Goal: Communication & Community: Participate in discussion

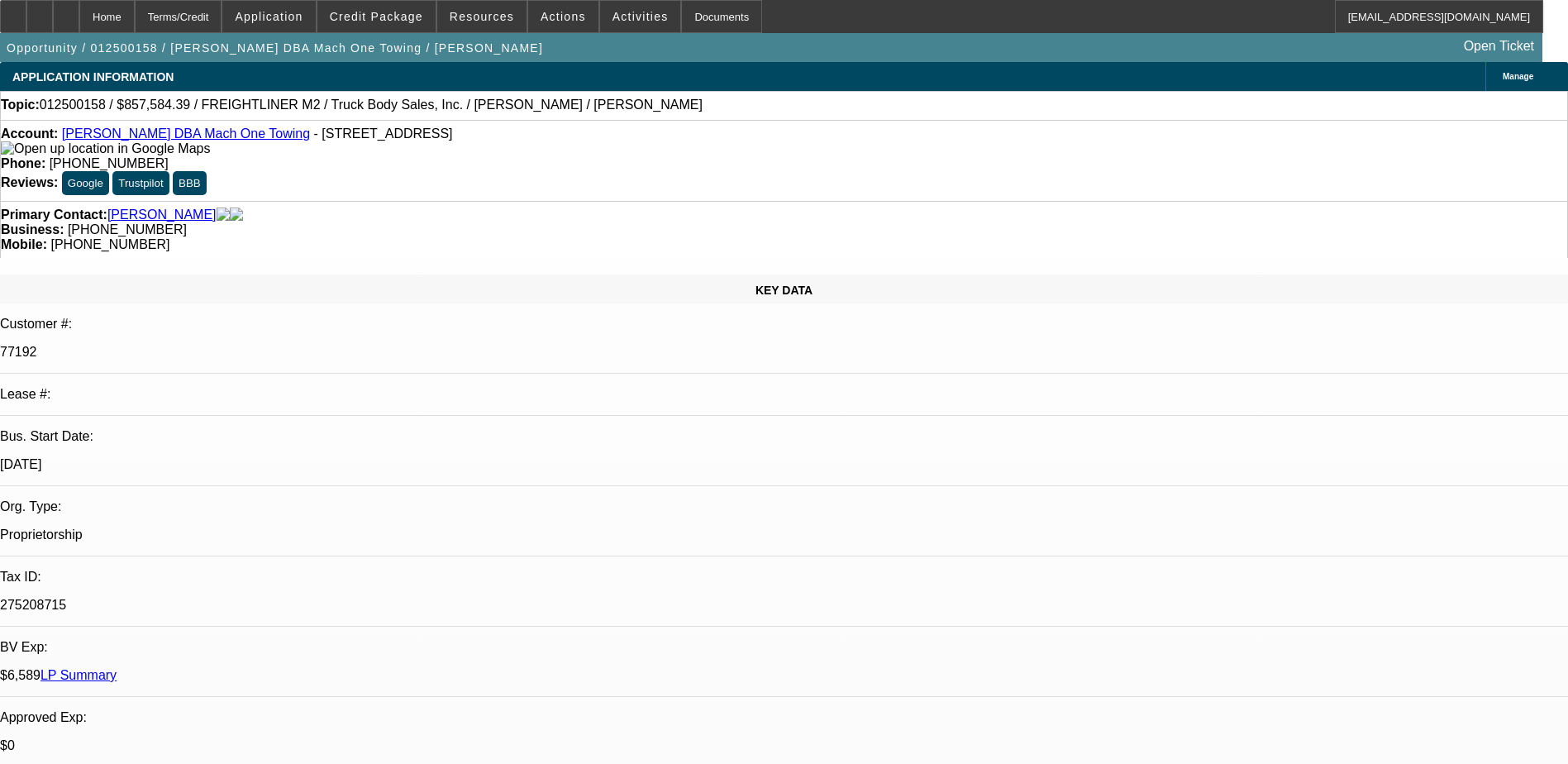
select select "0"
select select "2"
select select "0.1"
select select "0"
select select "2"
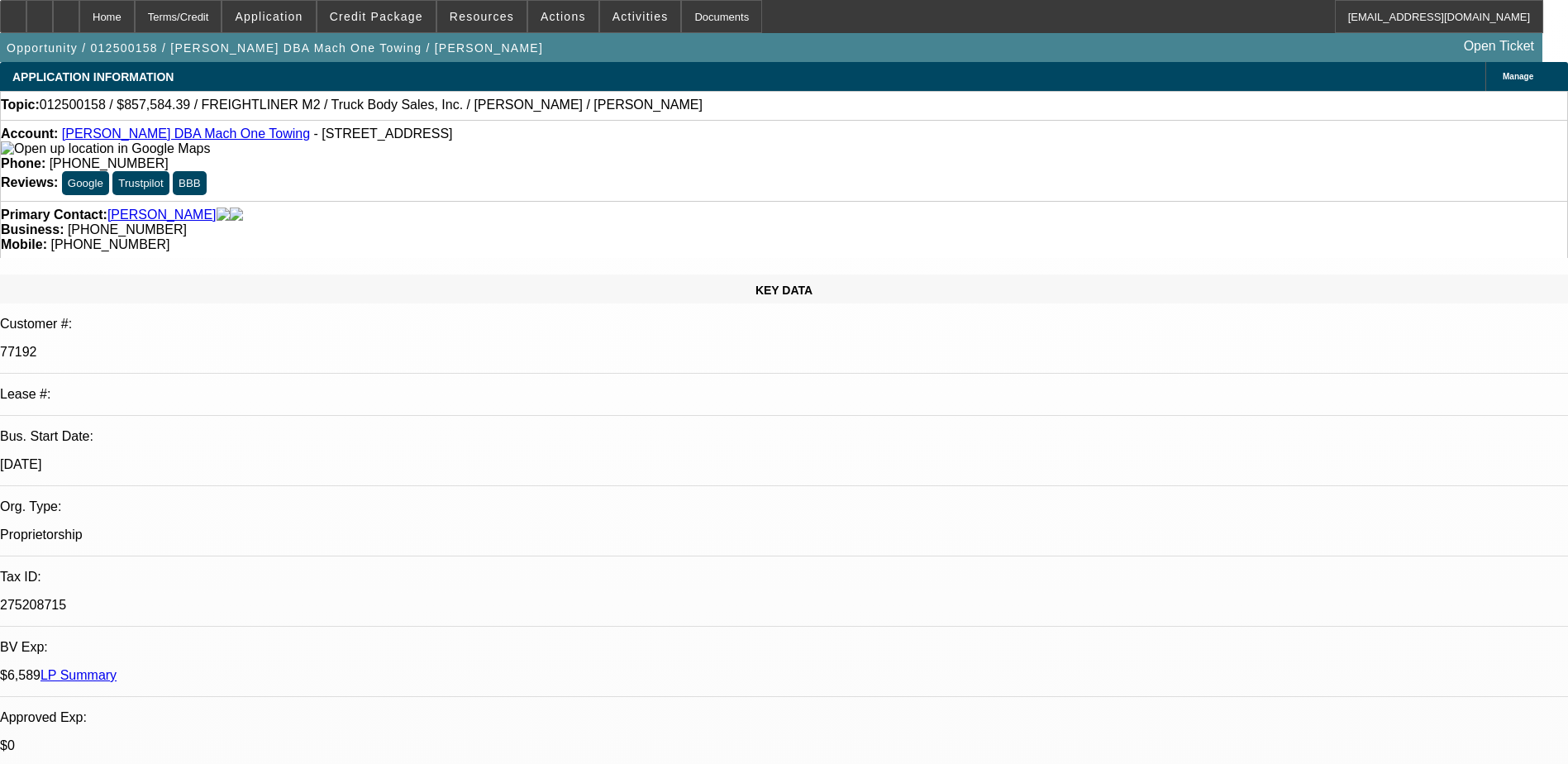
select select "0.1"
select select "1"
select select "2"
select select "4"
select select "1"
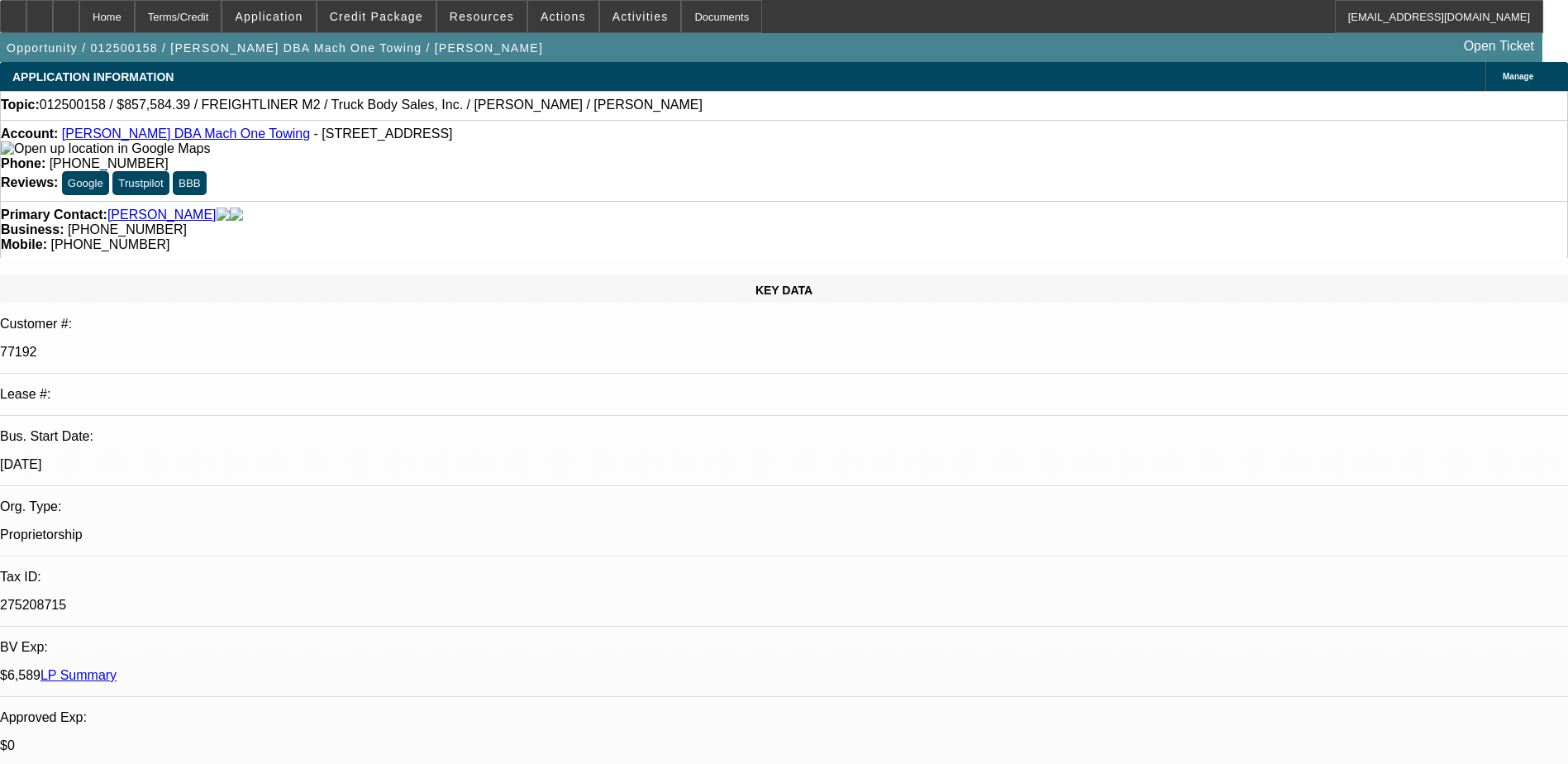
select select "2"
select select "4"
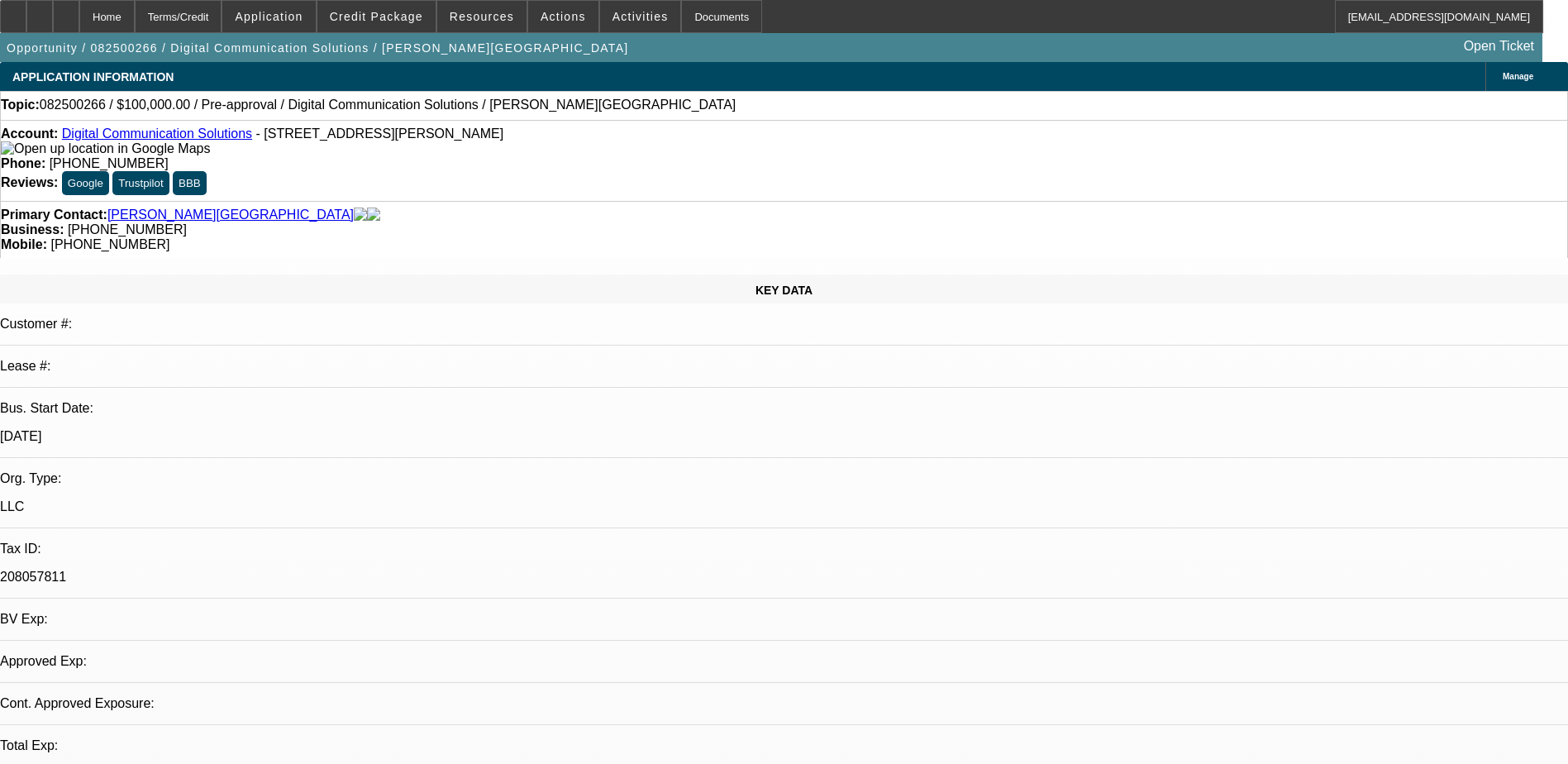
select select "0"
select select "2"
select select "0.1"
select select "4"
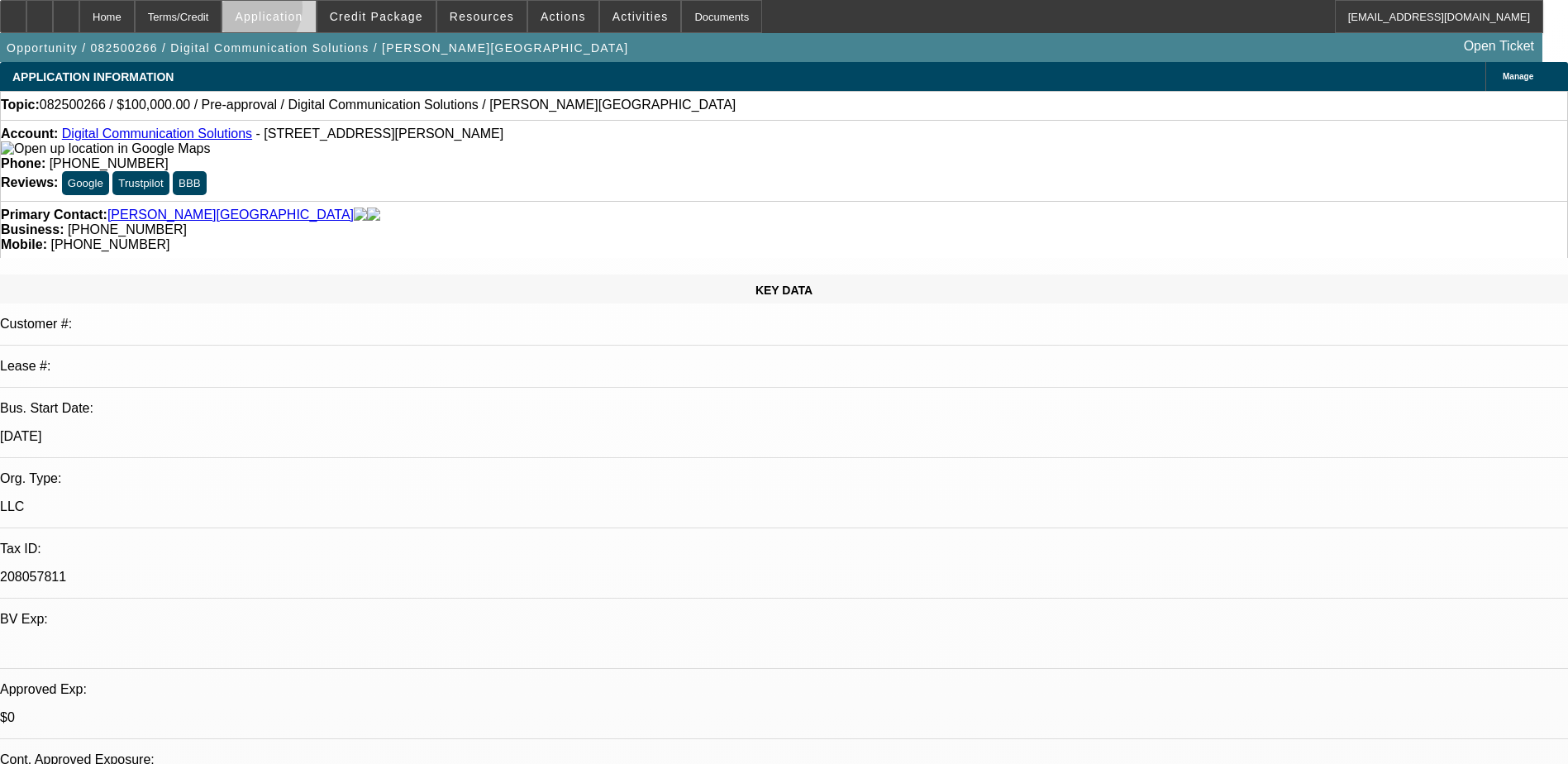
click at [294, 12] on span "Application" at bounding box center [268, 16] width 68 height 14
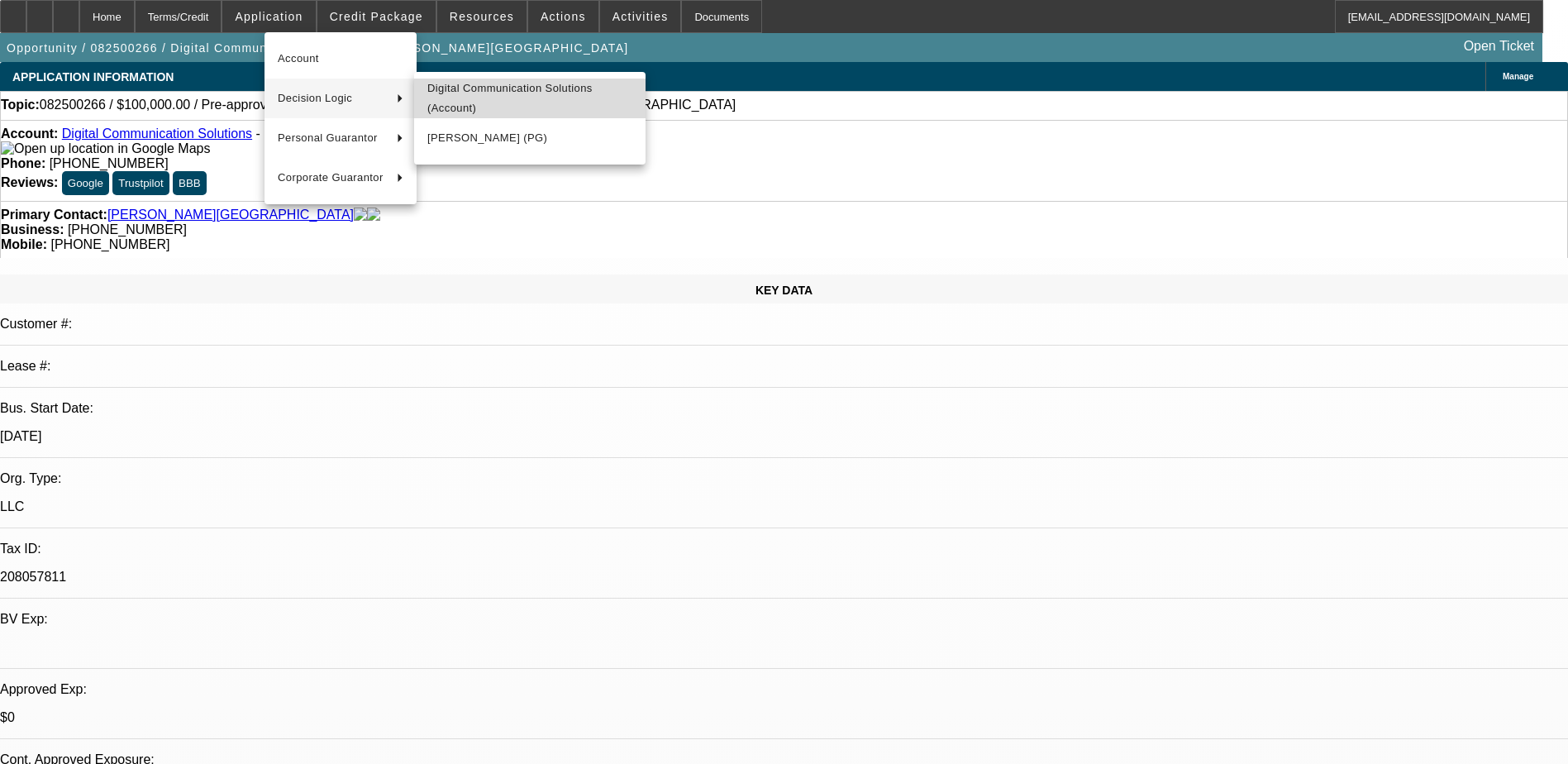
click at [478, 96] on span "Digital Communication Solutions (Account)" at bounding box center [530, 99] width 205 height 40
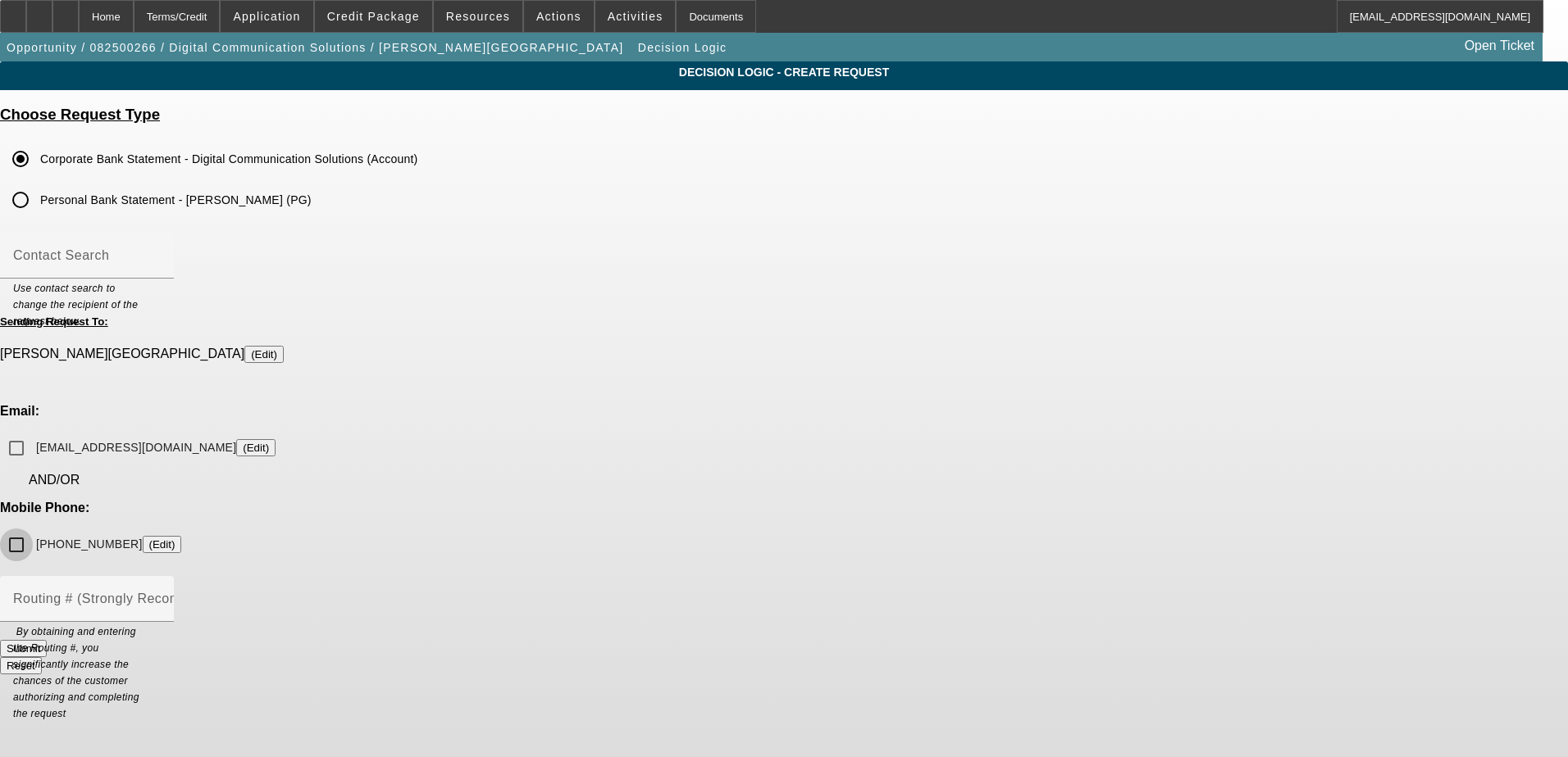
click at [32, 529] on input "(248) 960-6963 (Edit)" at bounding box center [16, 545] width 32 height 32
checkbox input "true"
click at [32, 432] on input "kent@technologiesbydcs.com (Edit)" at bounding box center [16, 448] width 32 height 32
click at [47, 640] on button "Submit" at bounding box center [23, 648] width 47 height 17
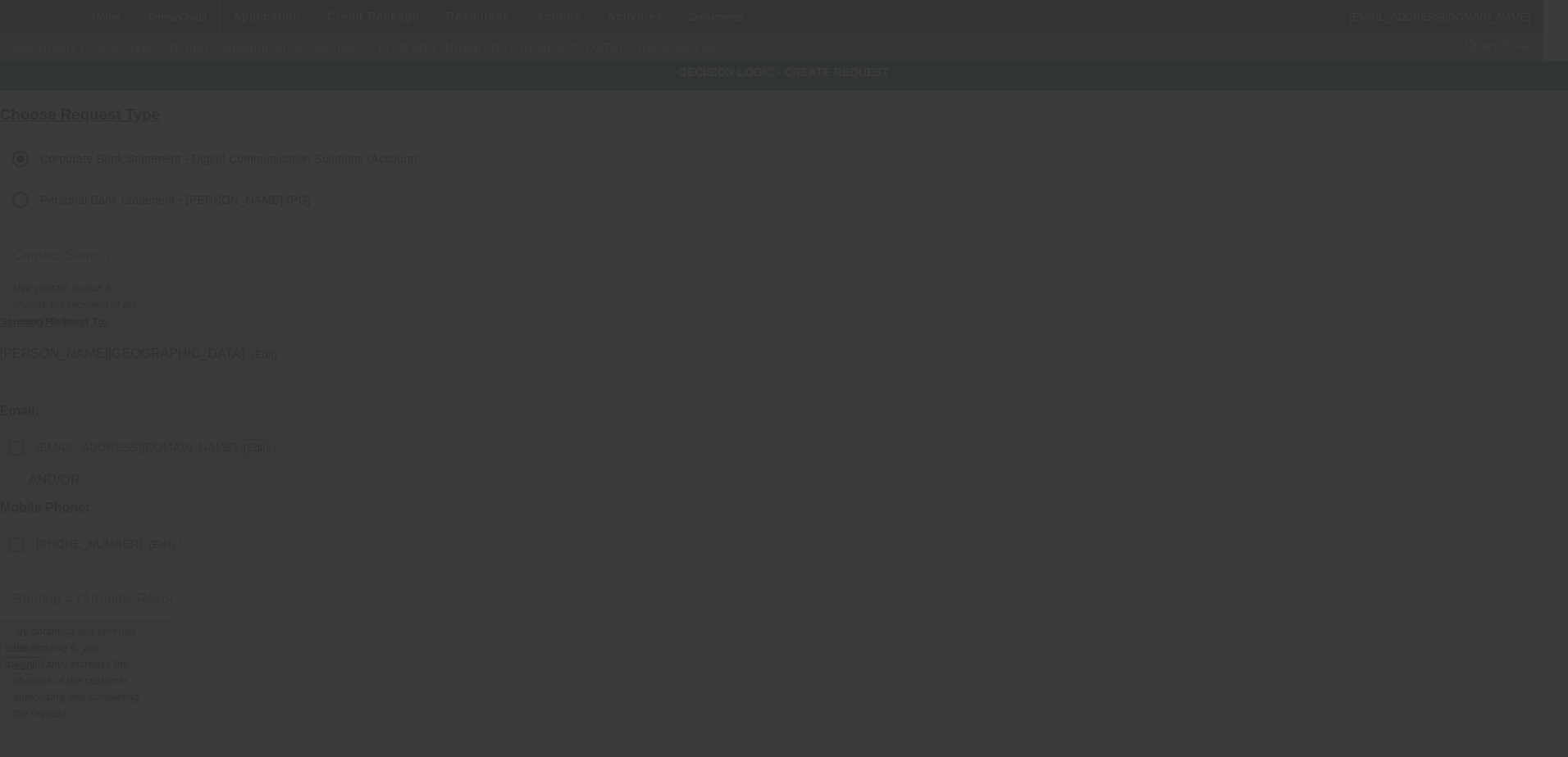
checkbox input "false"
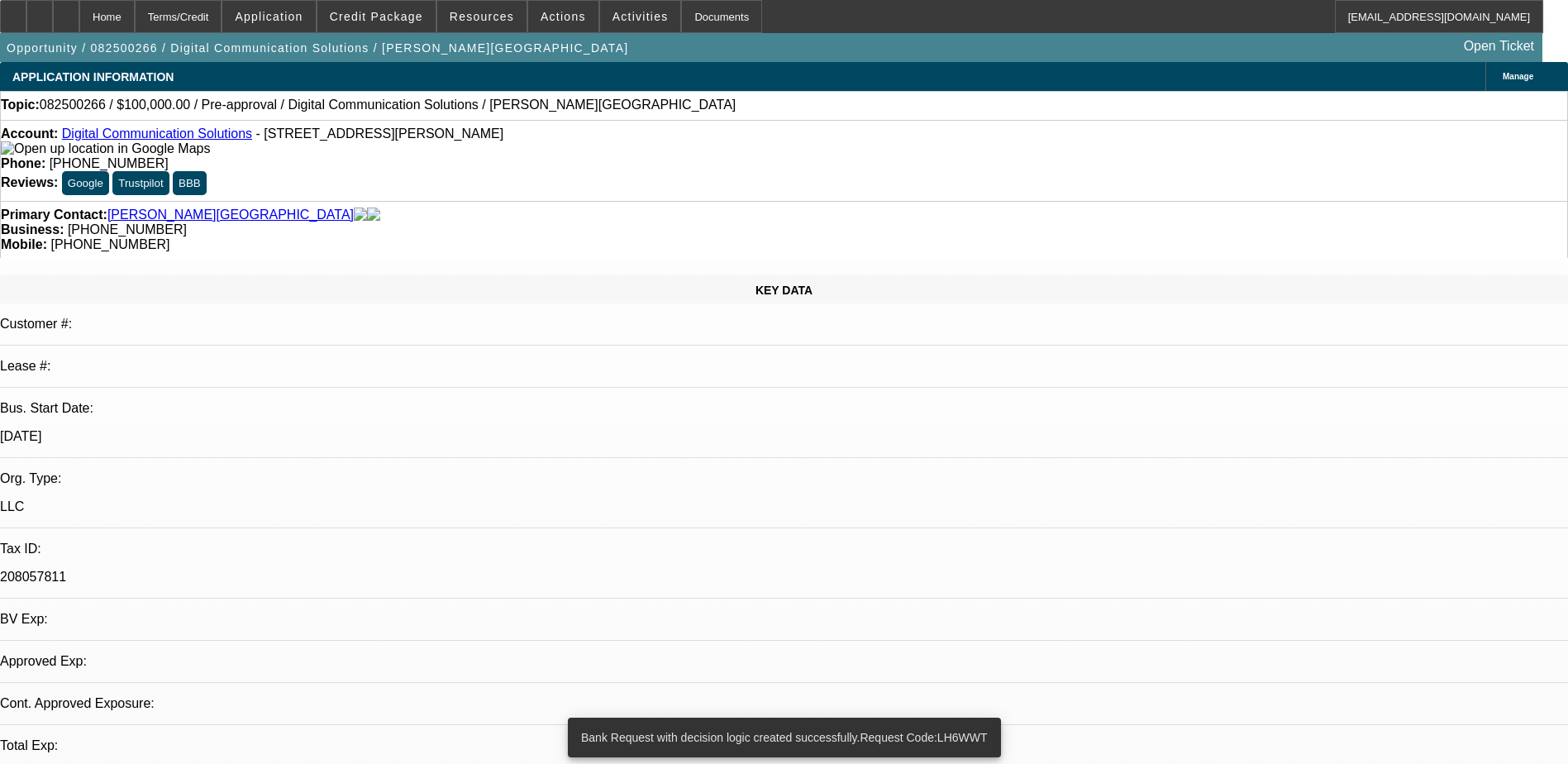
select select "0"
select select "2"
select select "0.1"
select select "4"
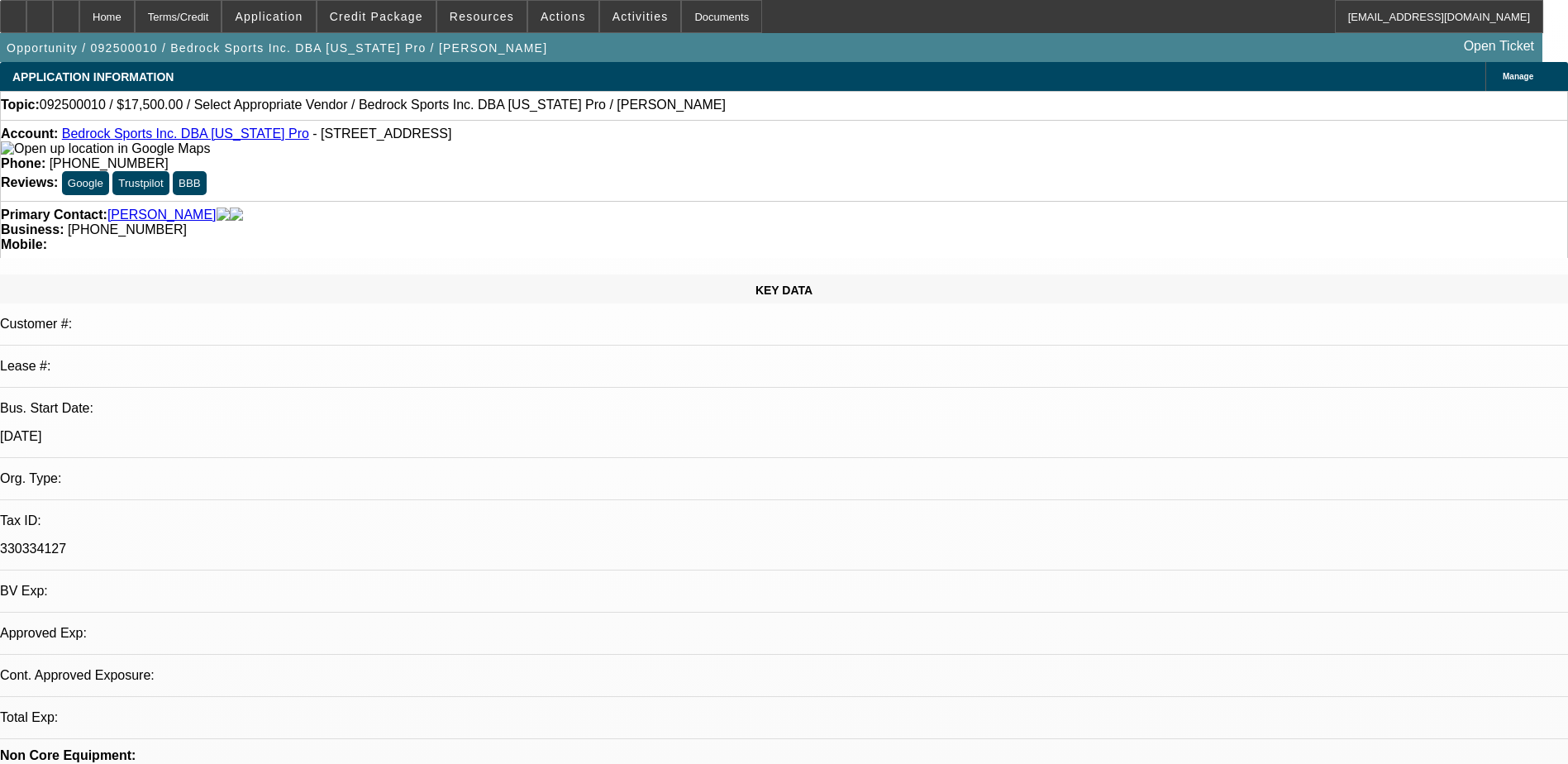
select select "0"
select select "2"
select select "0.1"
select select "4"
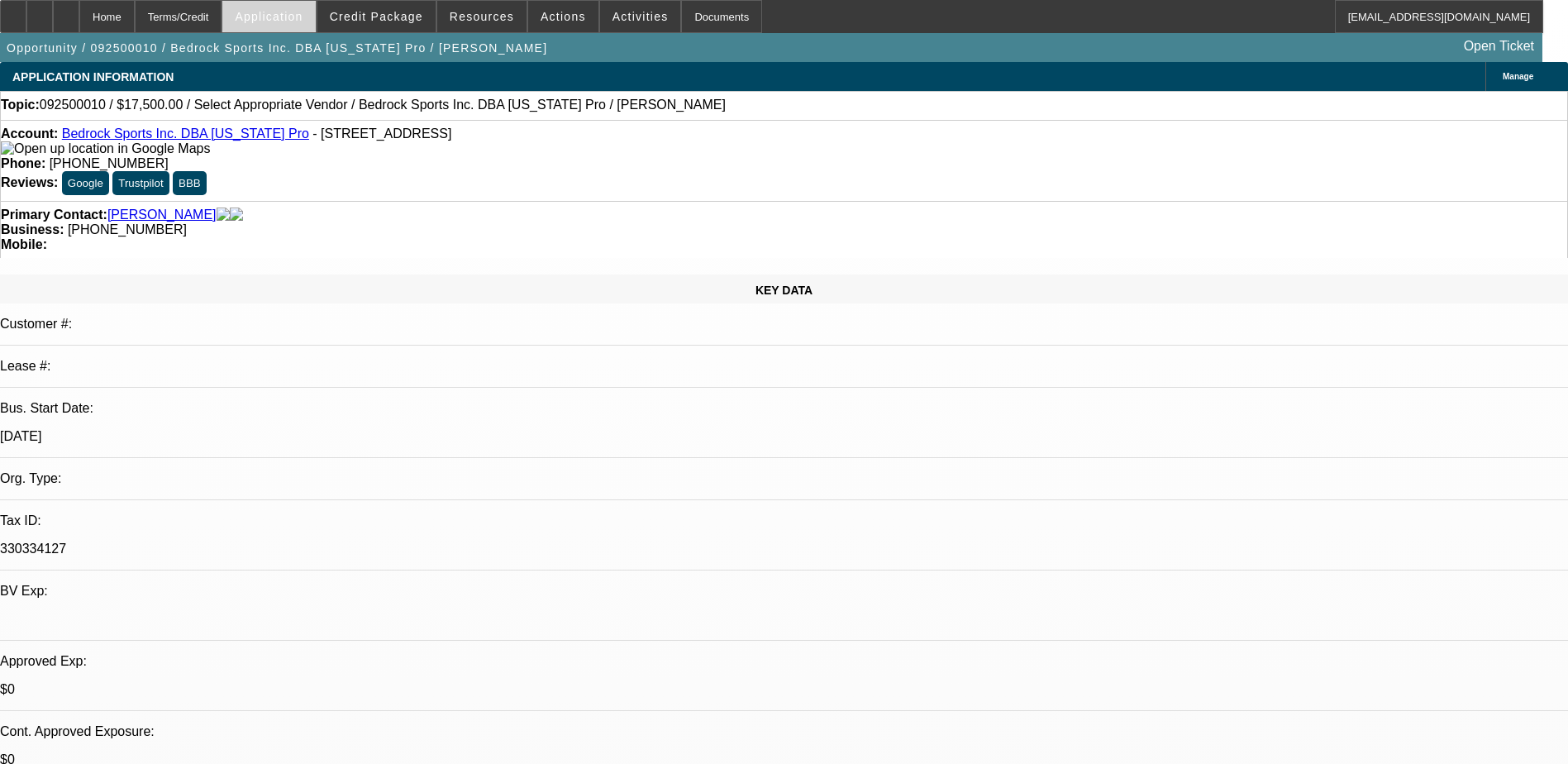
click at [290, 9] on span at bounding box center [268, 16] width 92 height 40
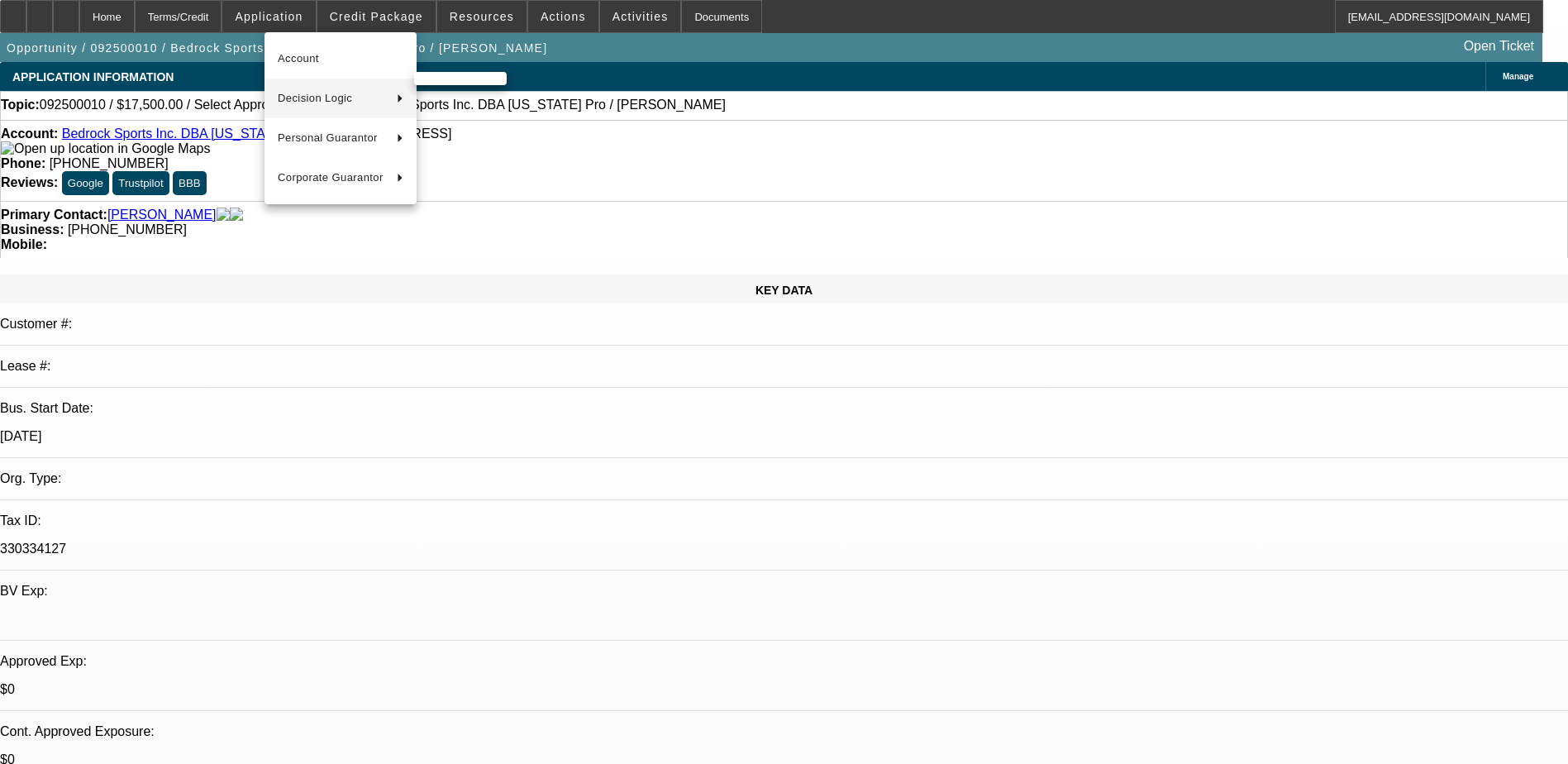
click at [313, 94] on span "Decision Logic" at bounding box center [331, 99] width 106 height 20
click at [495, 109] on span "Bedrock Sports Inc. DBA California Pro (Account)" at bounding box center [530, 99] width 205 height 40
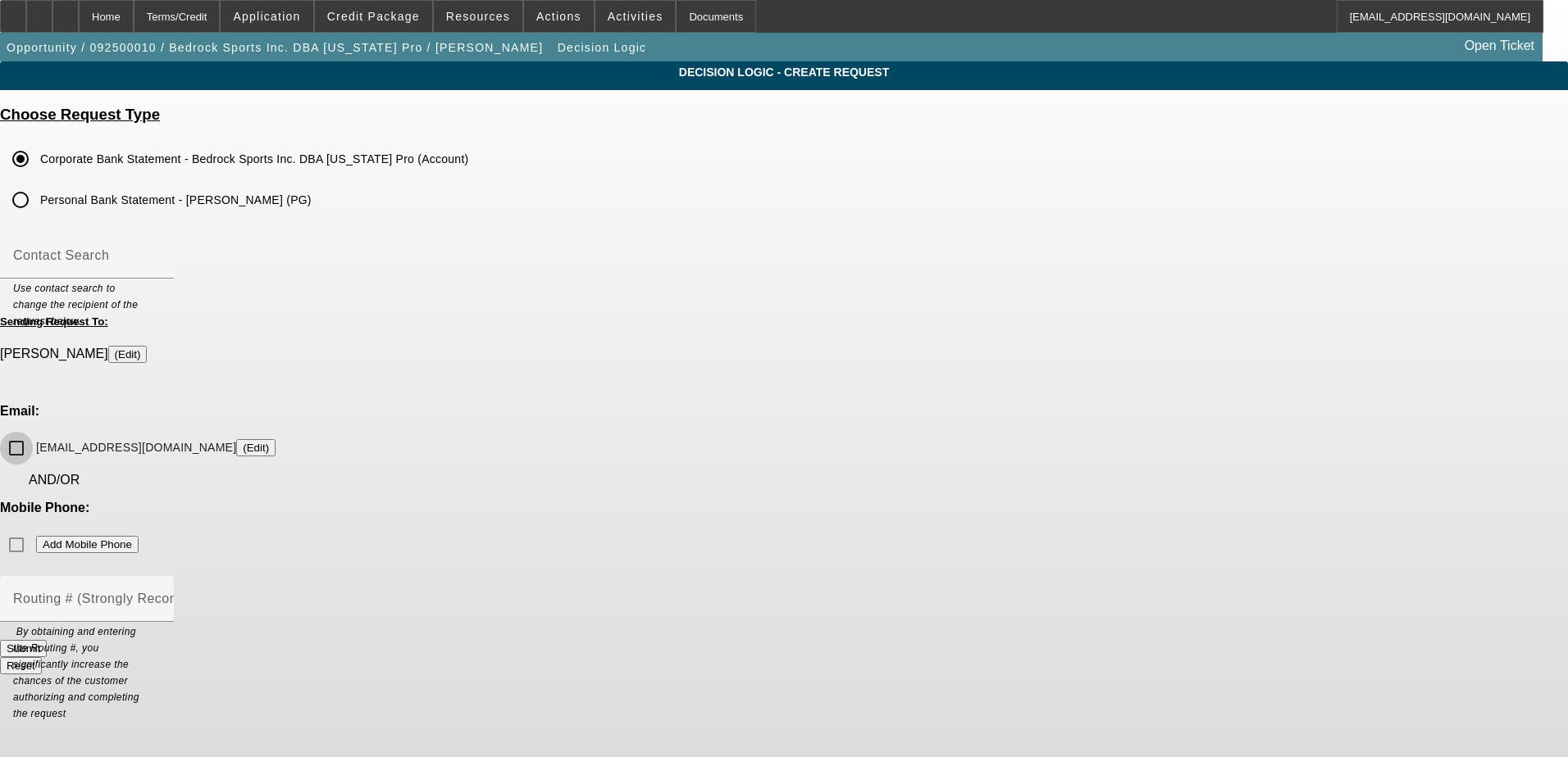
click at [32, 432] on input "calprosports@aol.com (Edit)" at bounding box center [16, 448] width 32 height 32
click at [47, 640] on button "Submit" at bounding box center [23, 648] width 47 height 17
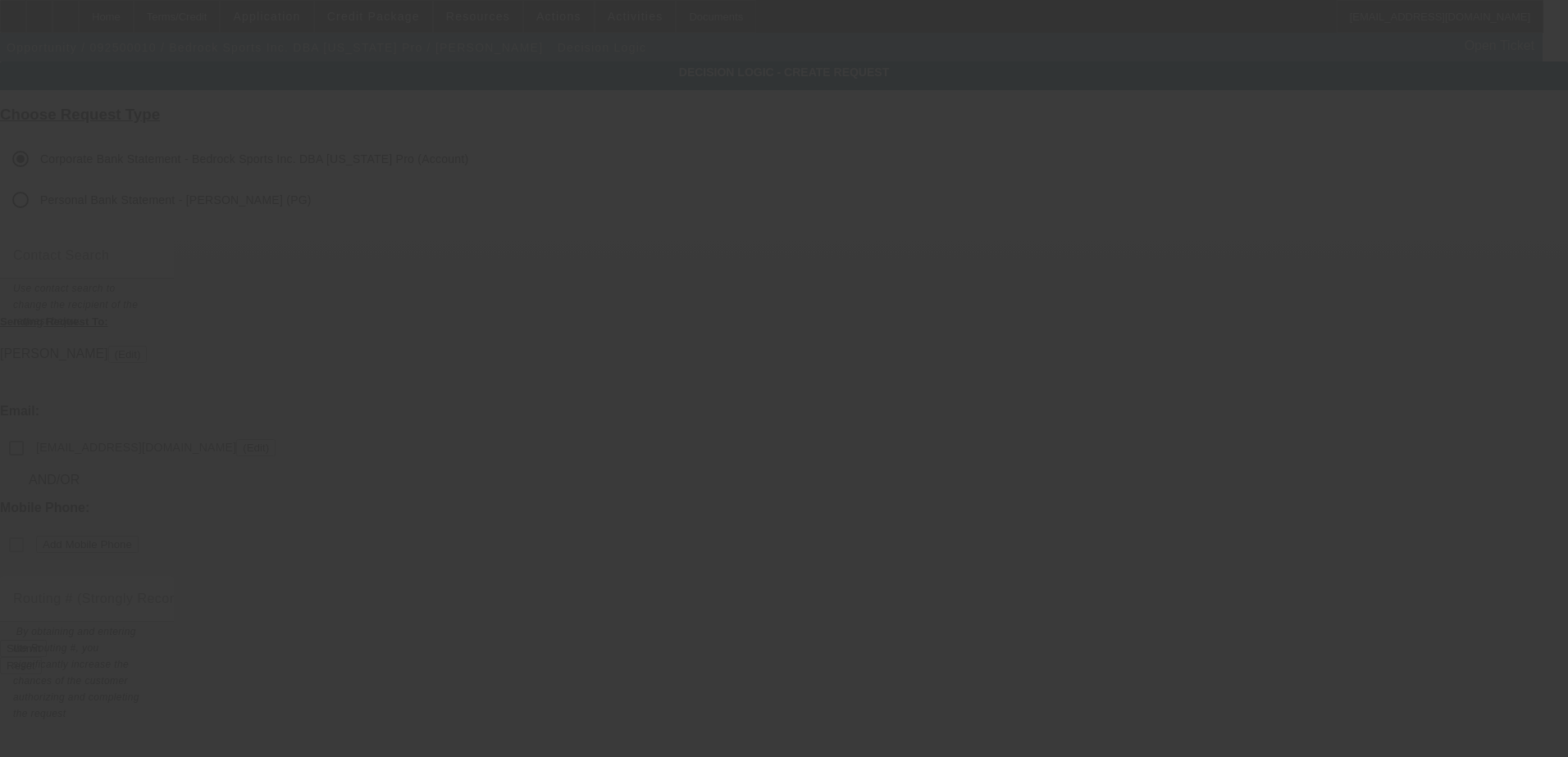
checkbox input "false"
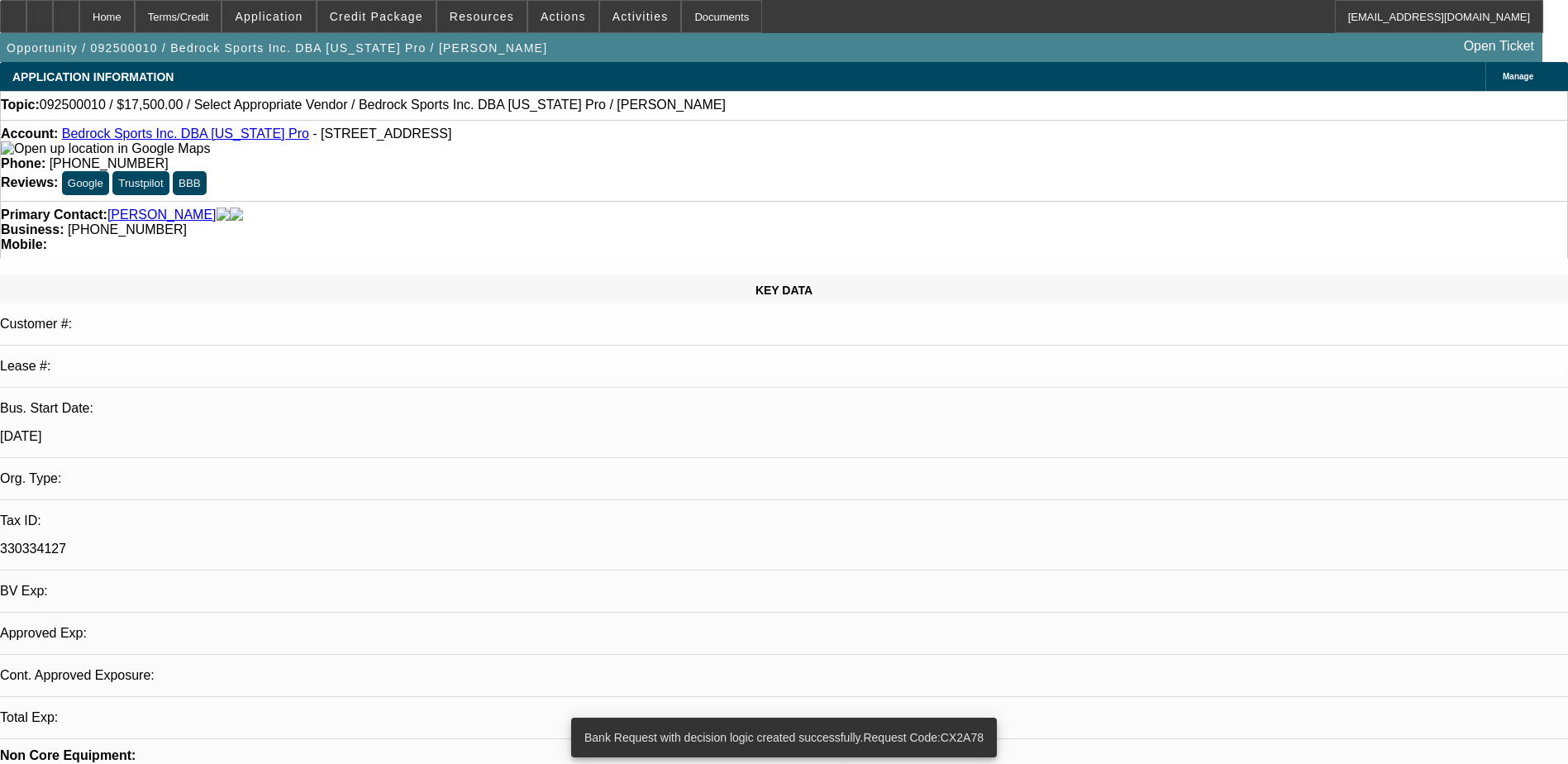
select select "0"
select select "2"
select select "0.1"
select select "4"
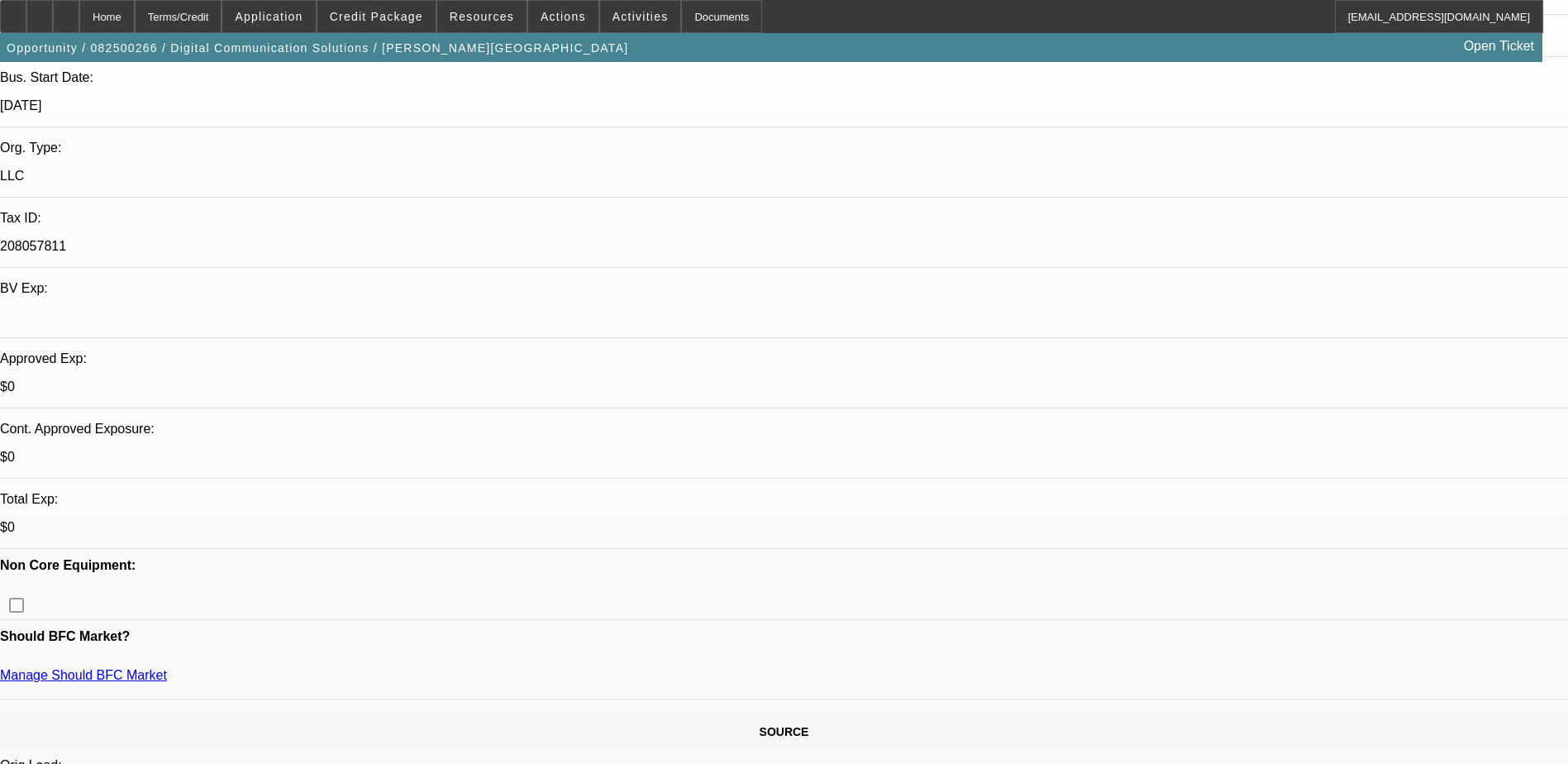
select select "0"
select select "2"
select select "0.1"
select select "1"
select select "2"
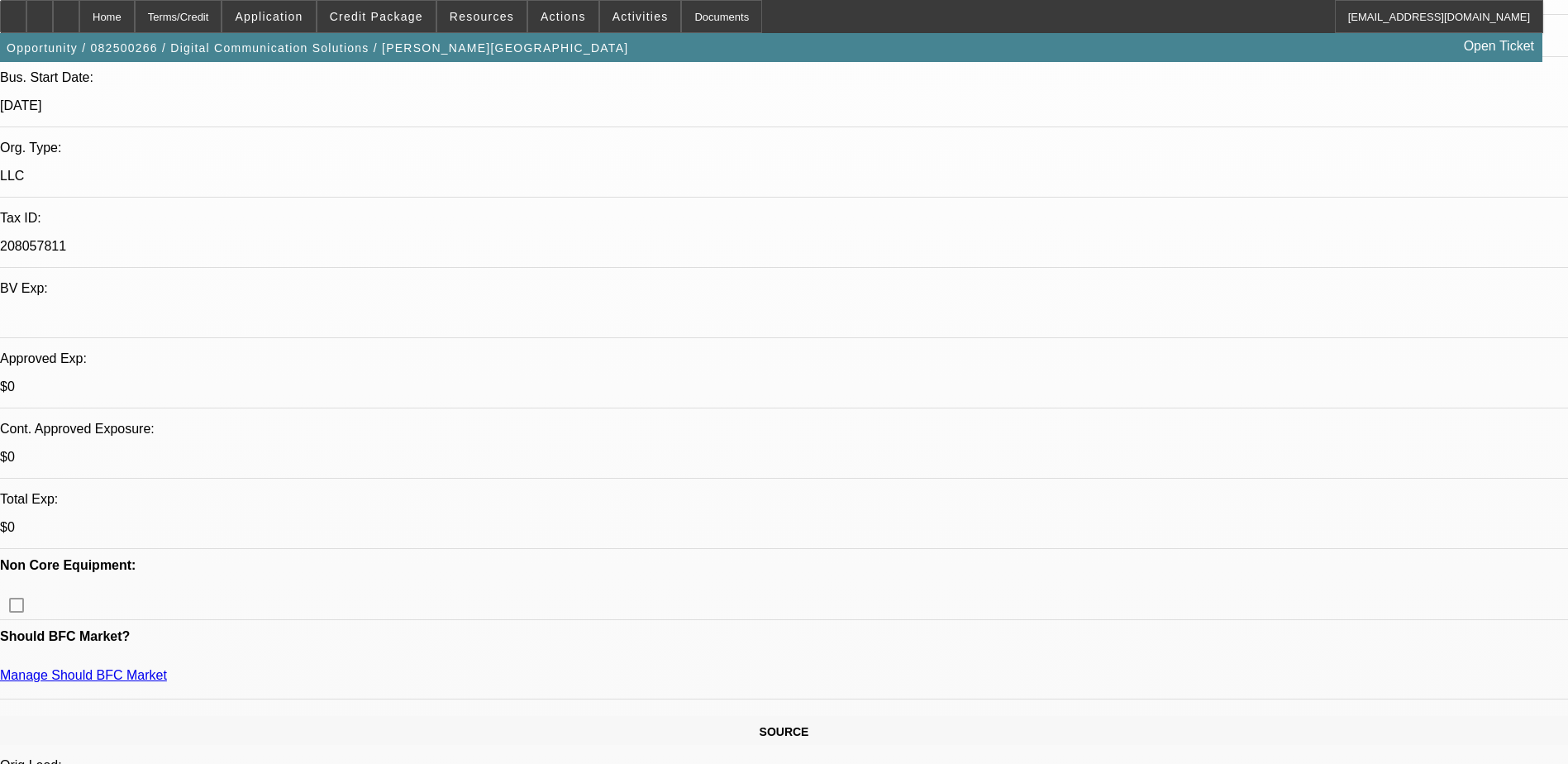
select select "4"
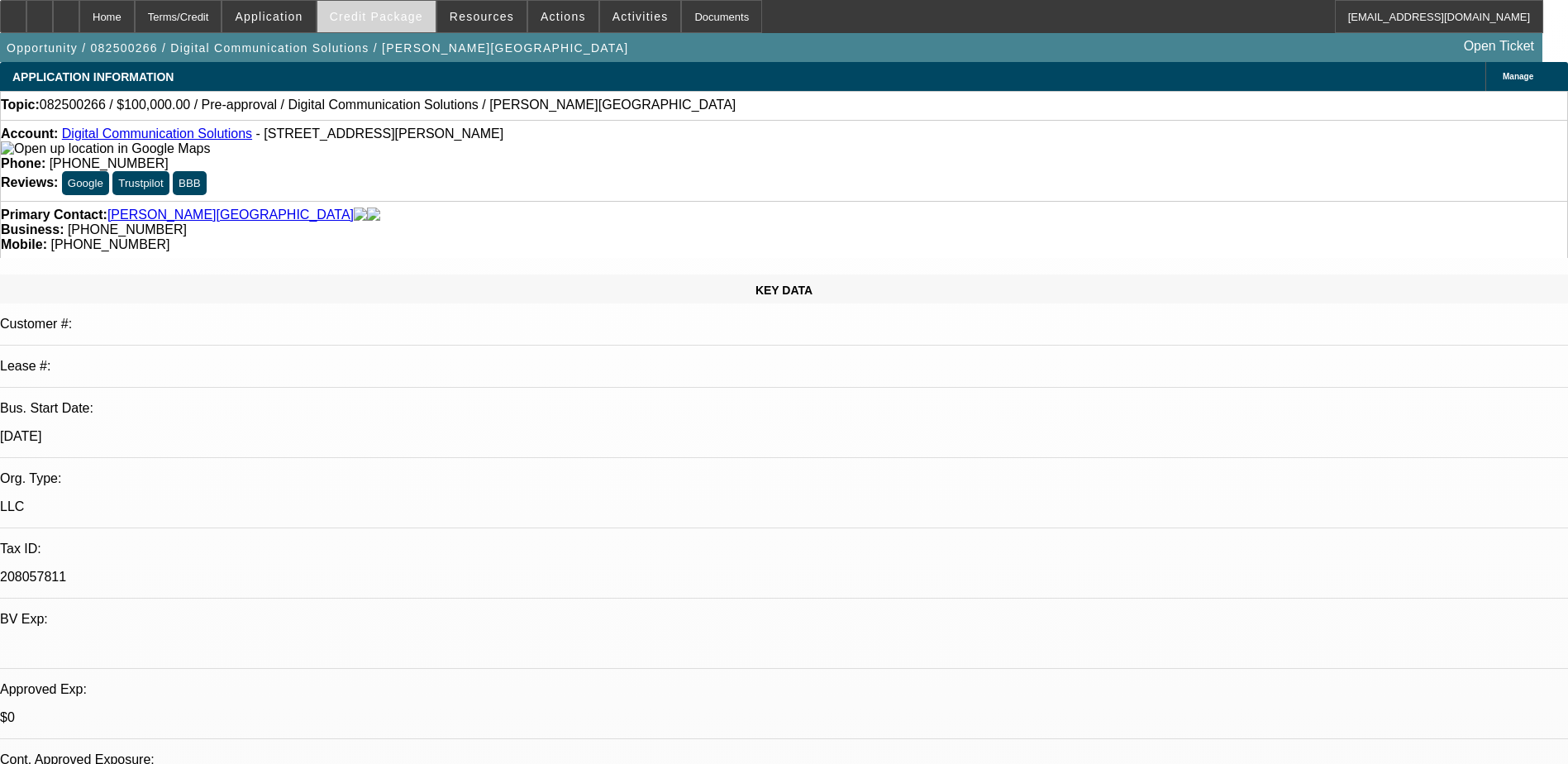
click at [376, 24] on span at bounding box center [376, 16] width 118 height 40
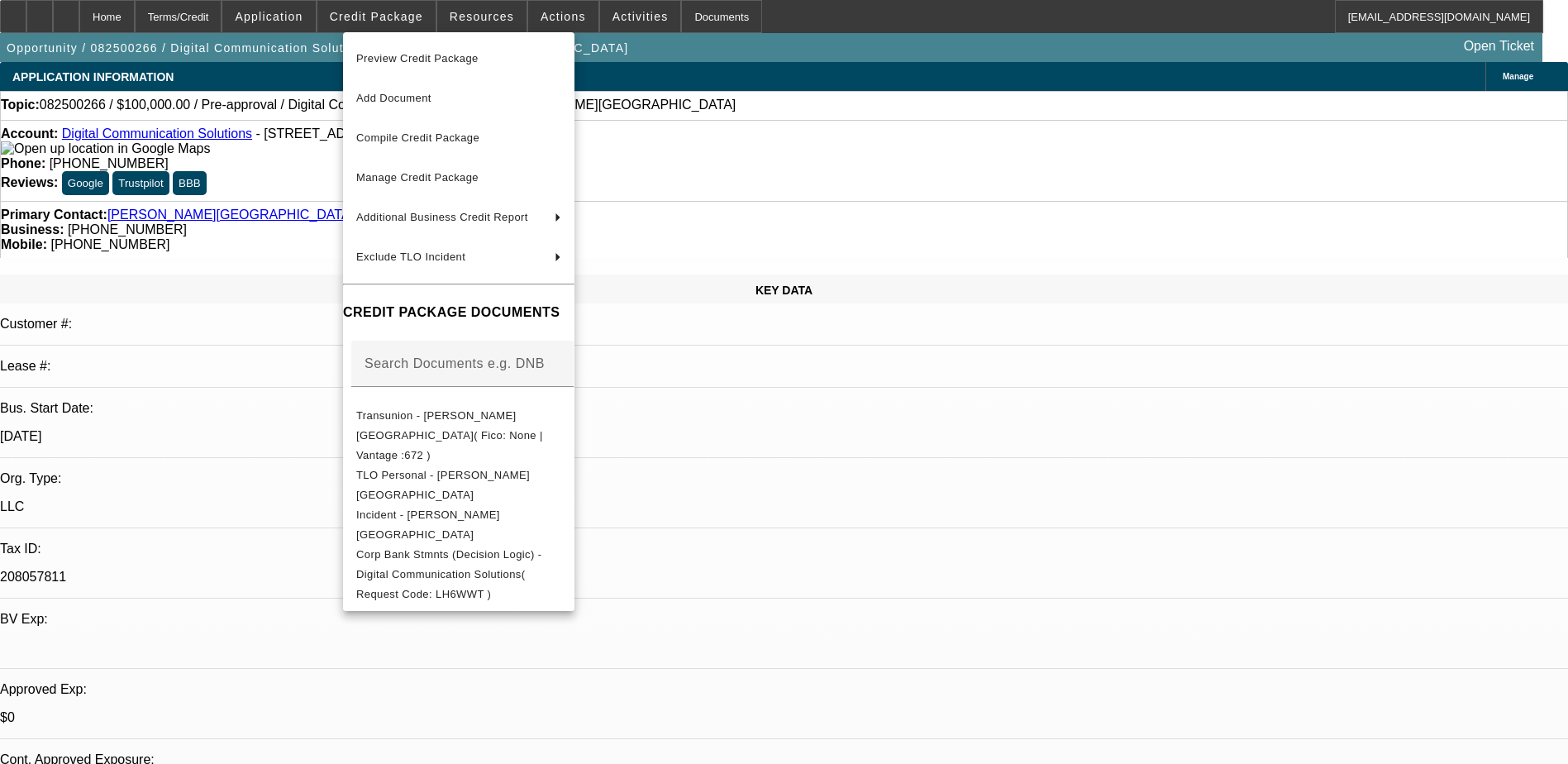
click at [269, 178] on div at bounding box center [784, 382] width 1568 height 764
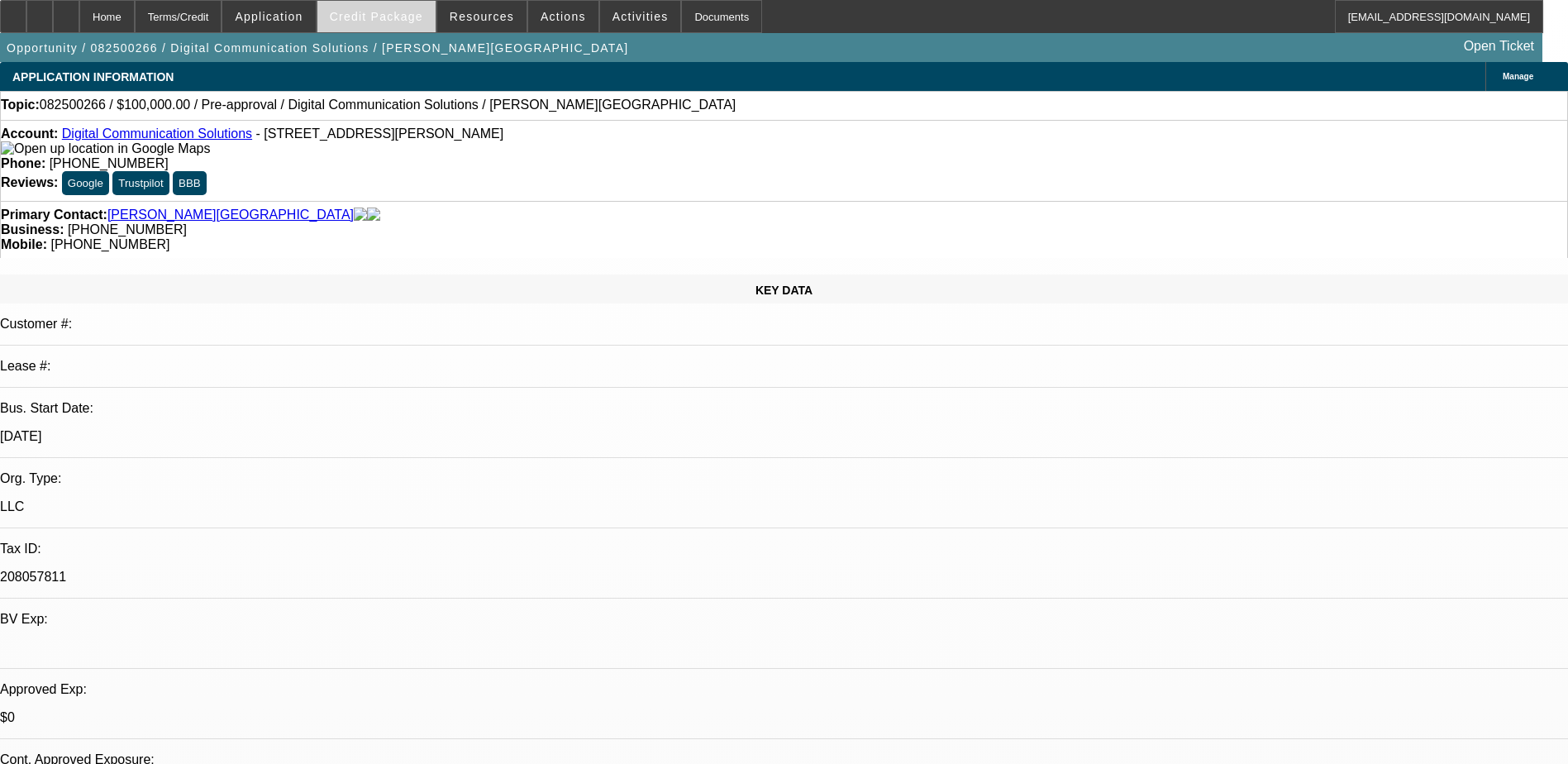
click at [388, 17] on span "Credit Package" at bounding box center [376, 16] width 93 height 14
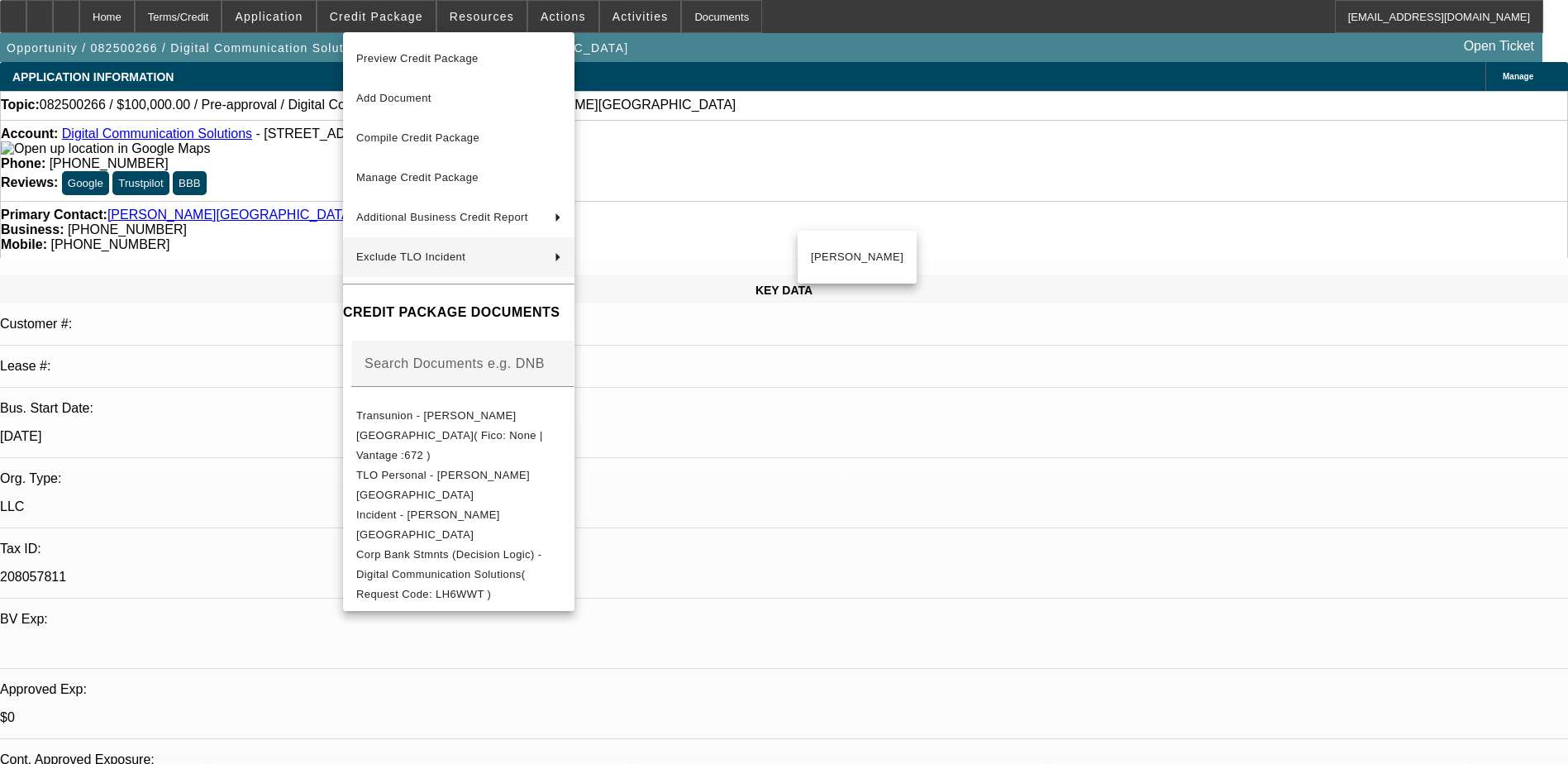
click at [895, 97] on div at bounding box center [784, 382] width 1568 height 764
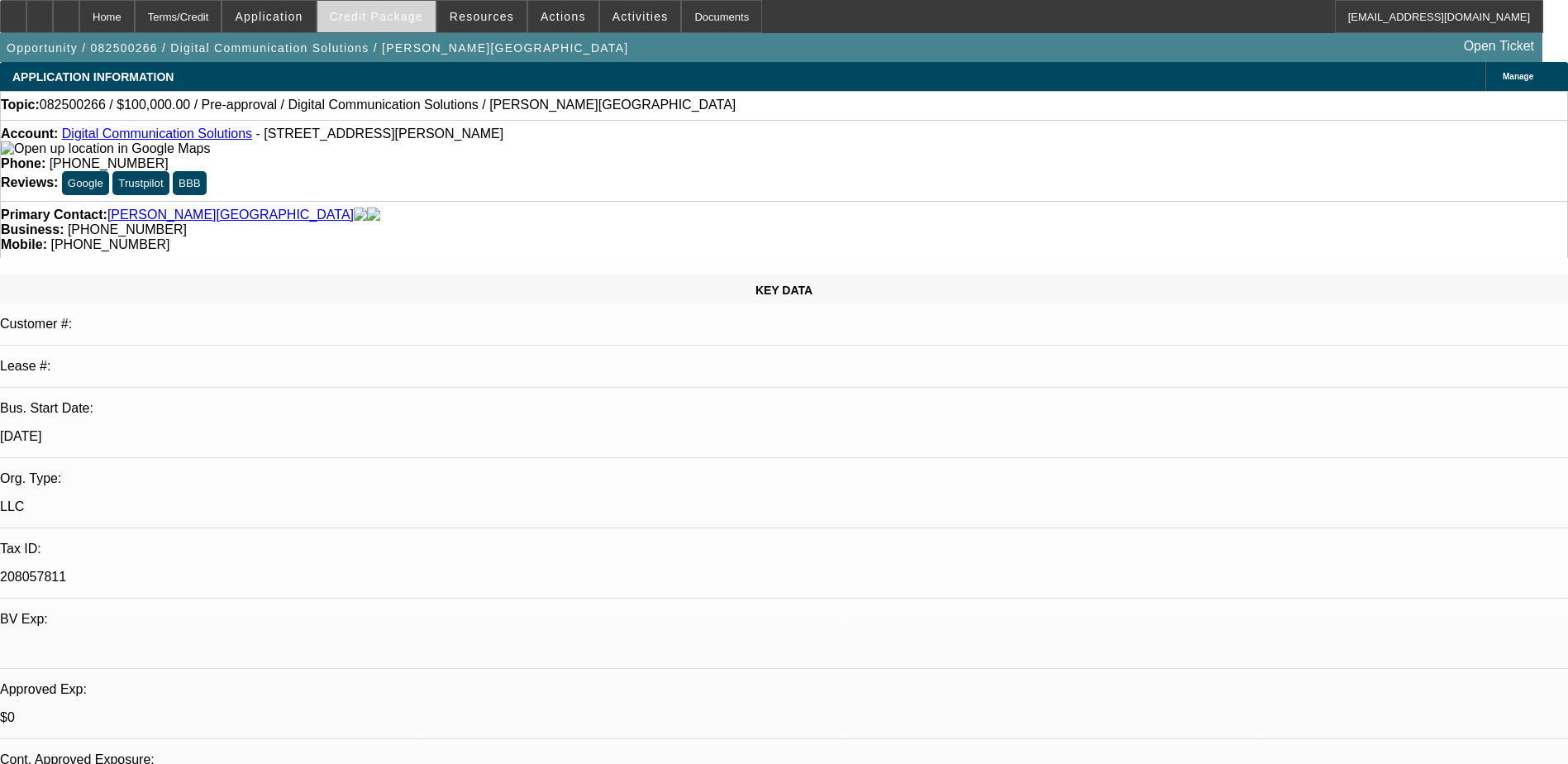
click at [382, 20] on span "Credit Package" at bounding box center [376, 16] width 93 height 14
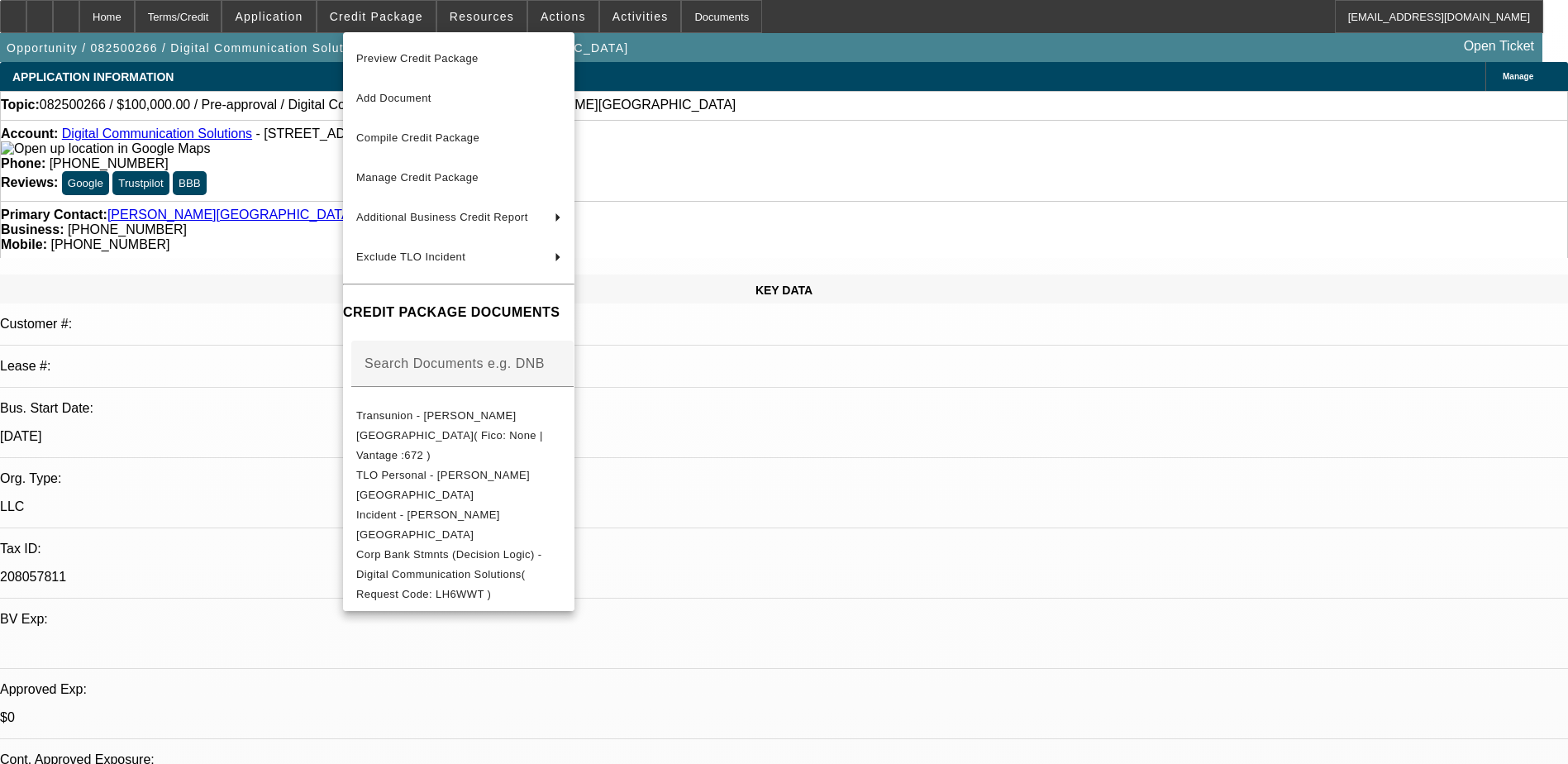
click at [283, 160] on div at bounding box center [784, 382] width 1568 height 764
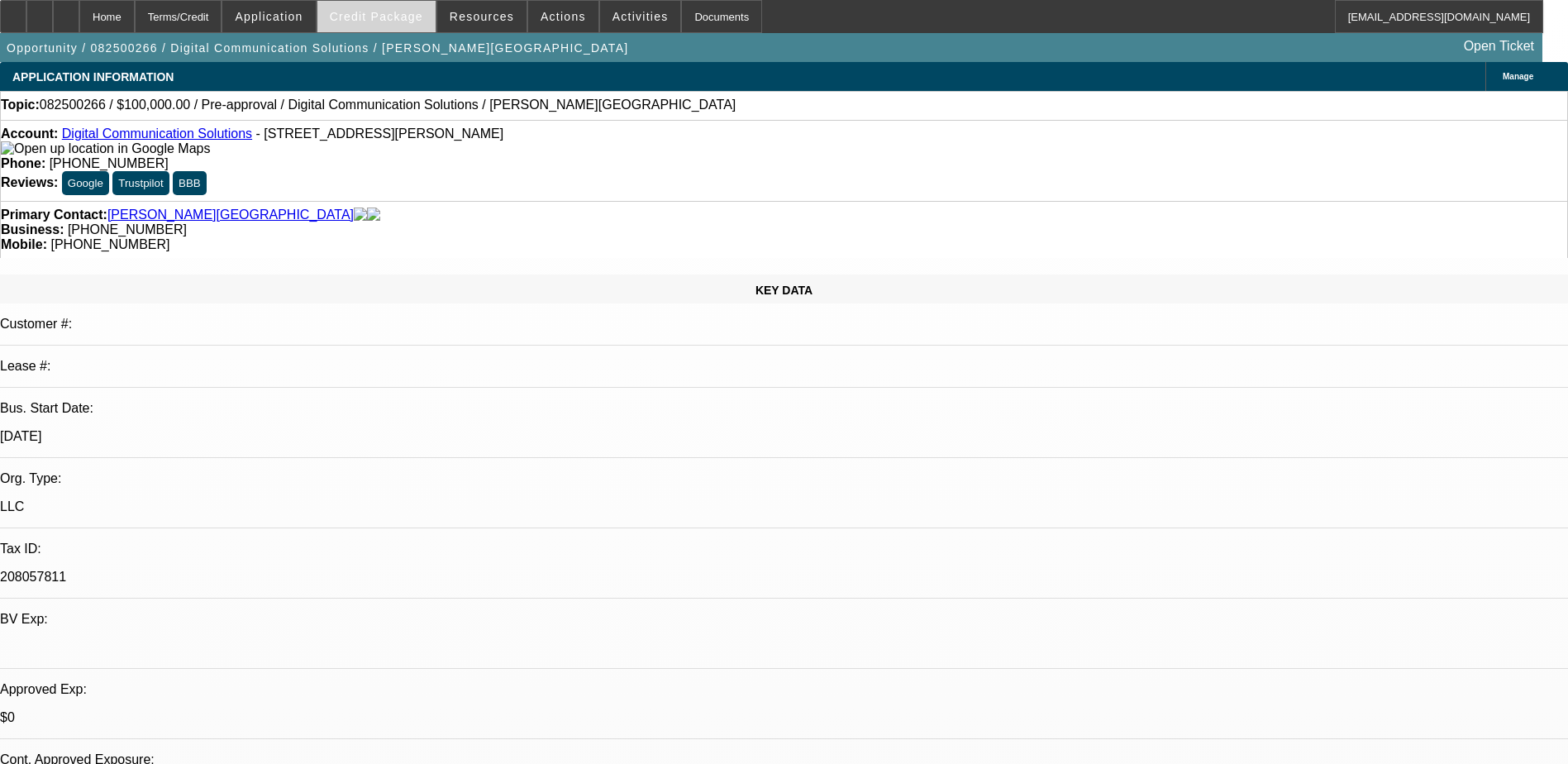
click at [387, 15] on span "Credit Package" at bounding box center [376, 16] width 93 height 14
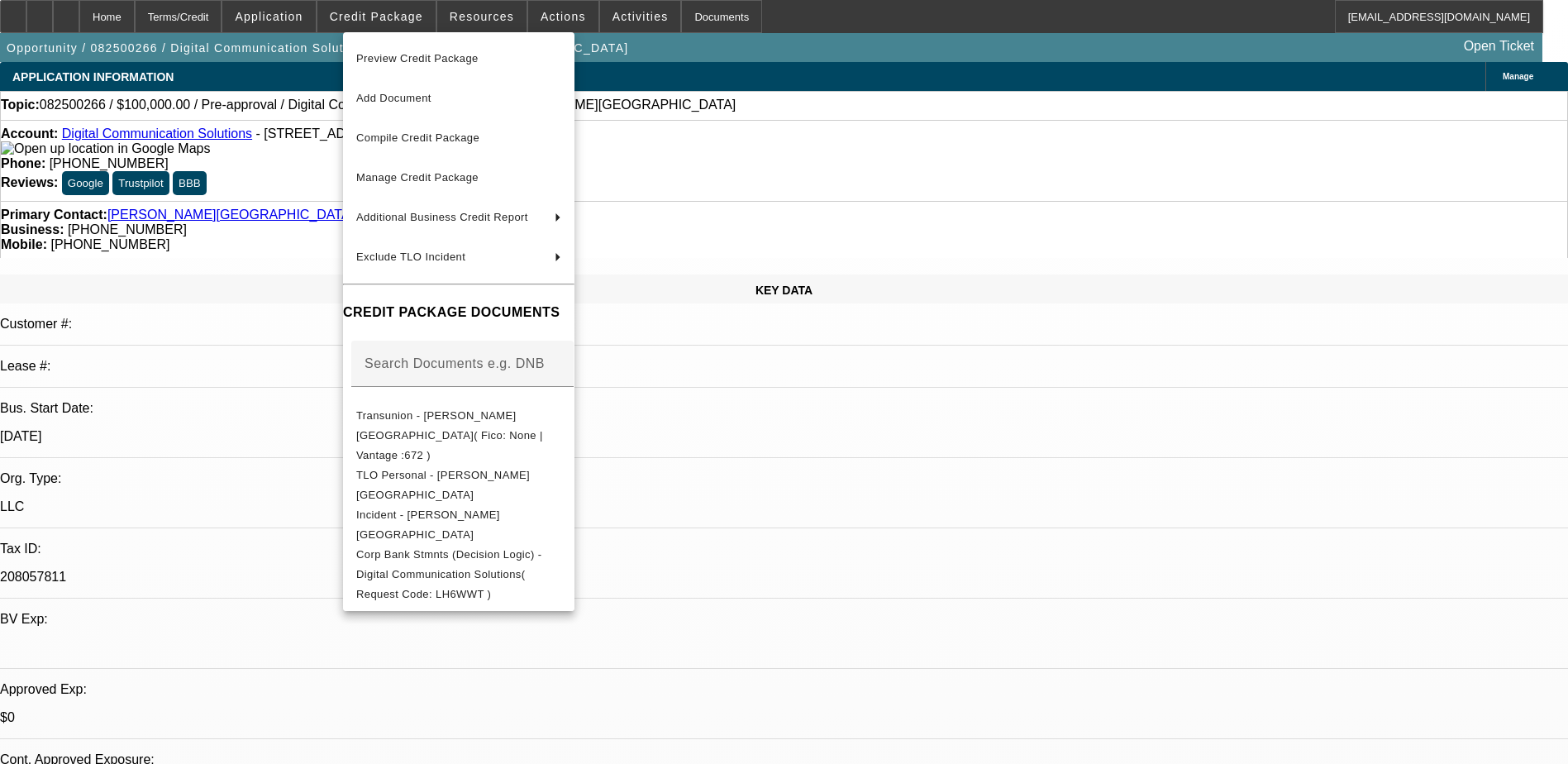
click at [467, 15] on div at bounding box center [784, 382] width 1568 height 764
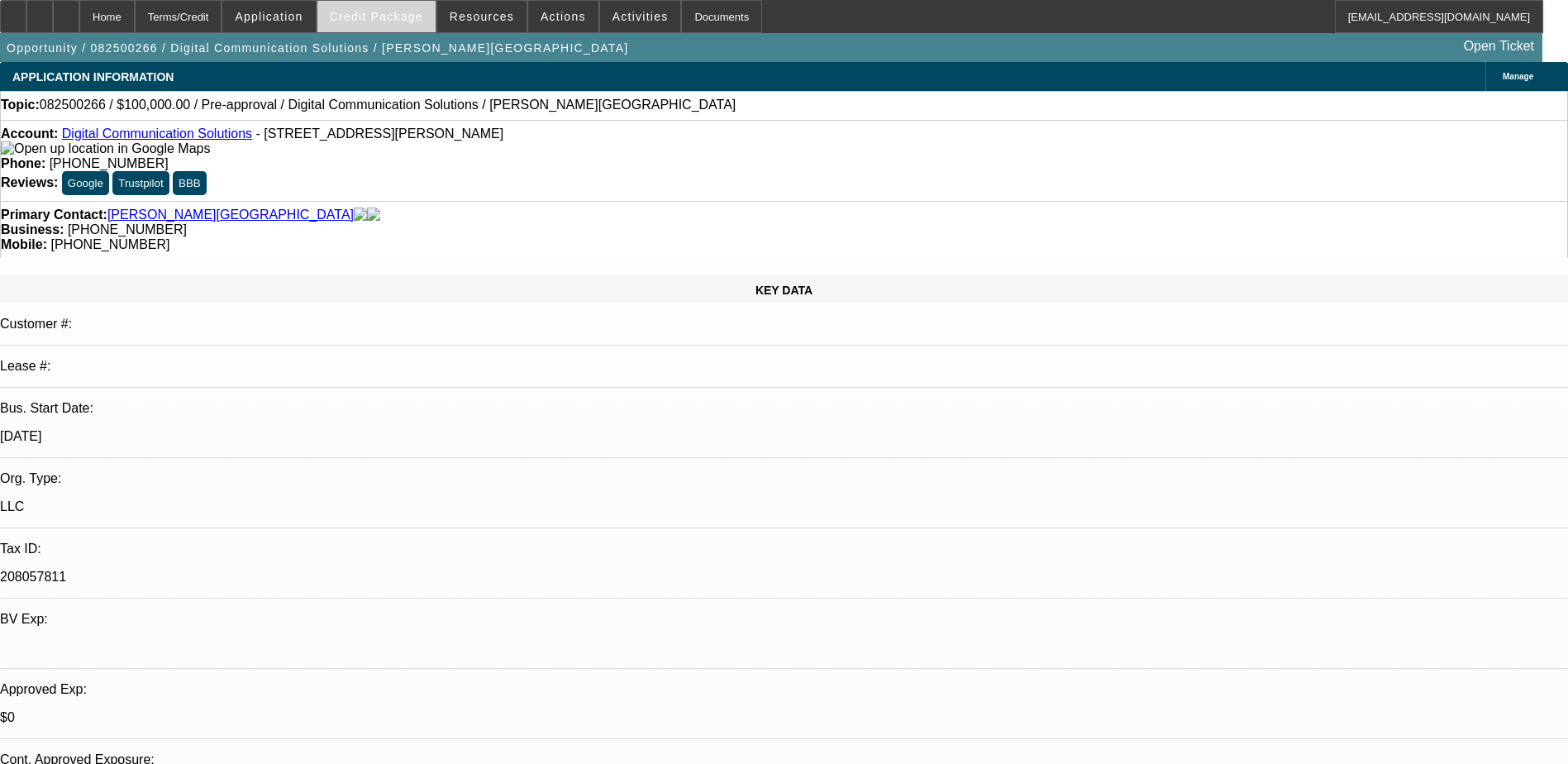
click at [390, 15] on span "Credit Package" at bounding box center [376, 16] width 93 height 14
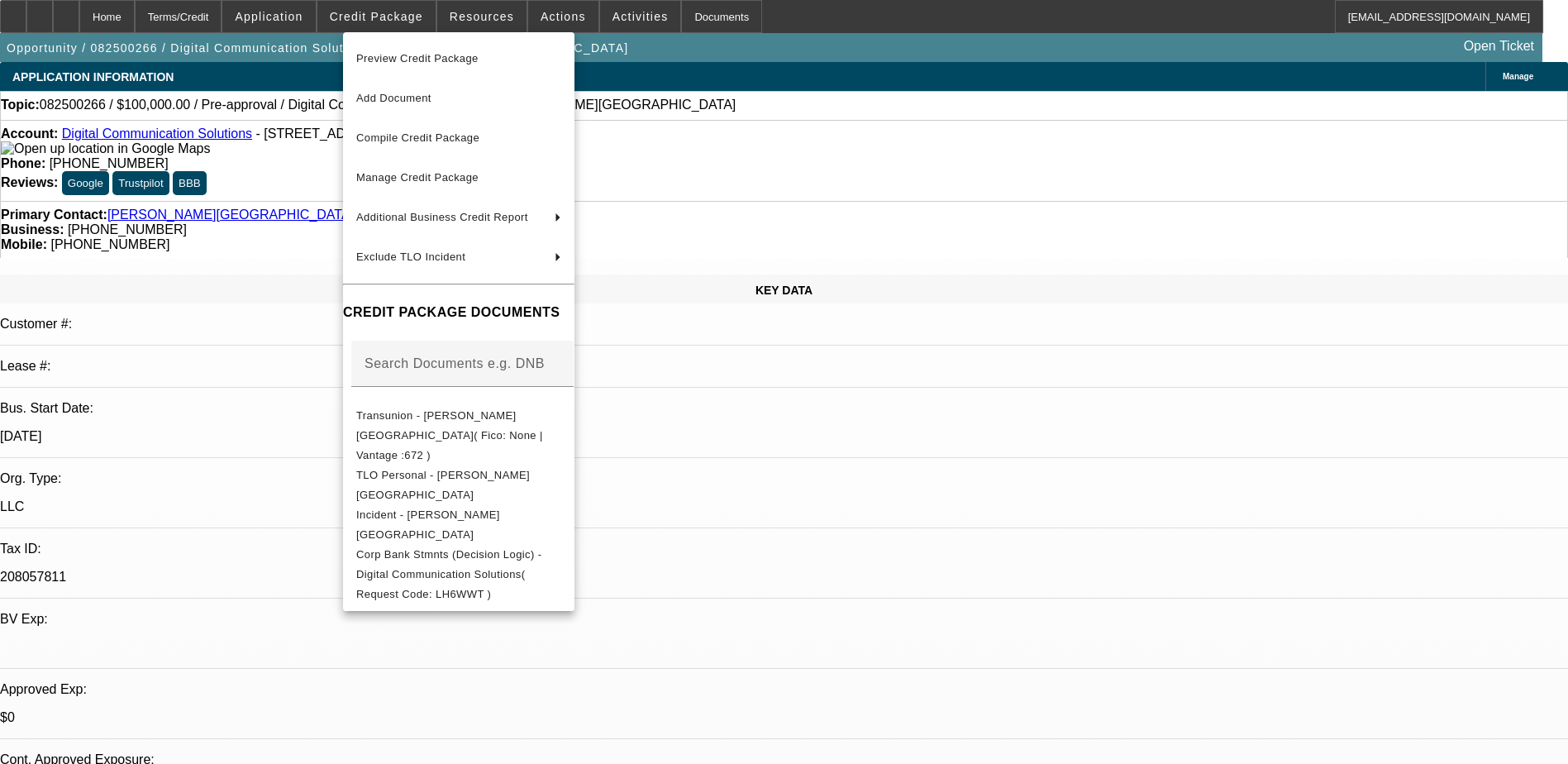
click at [635, 12] on div at bounding box center [784, 382] width 1568 height 764
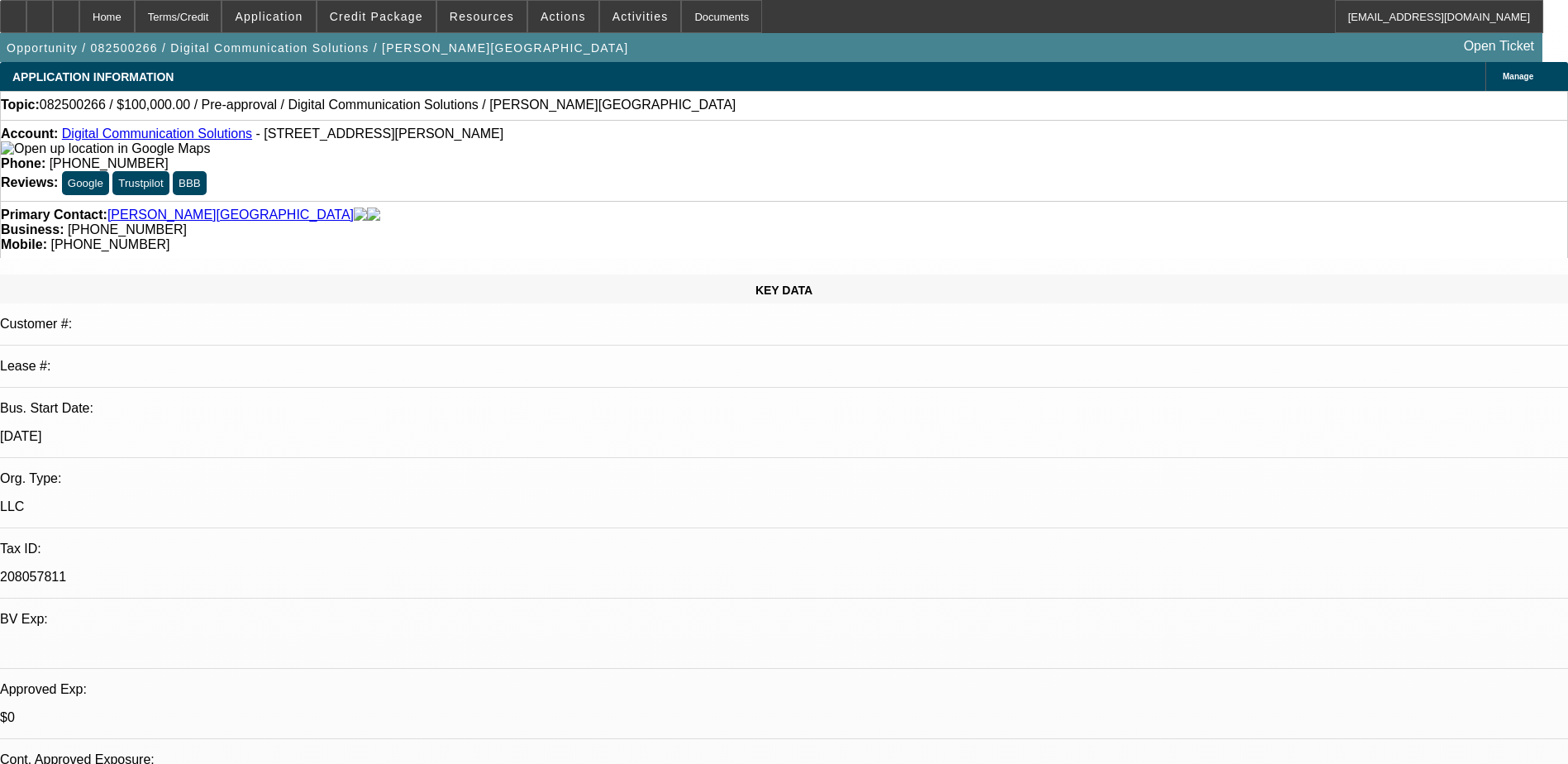
click at [635, 12] on span "Activities" at bounding box center [640, 16] width 56 height 14
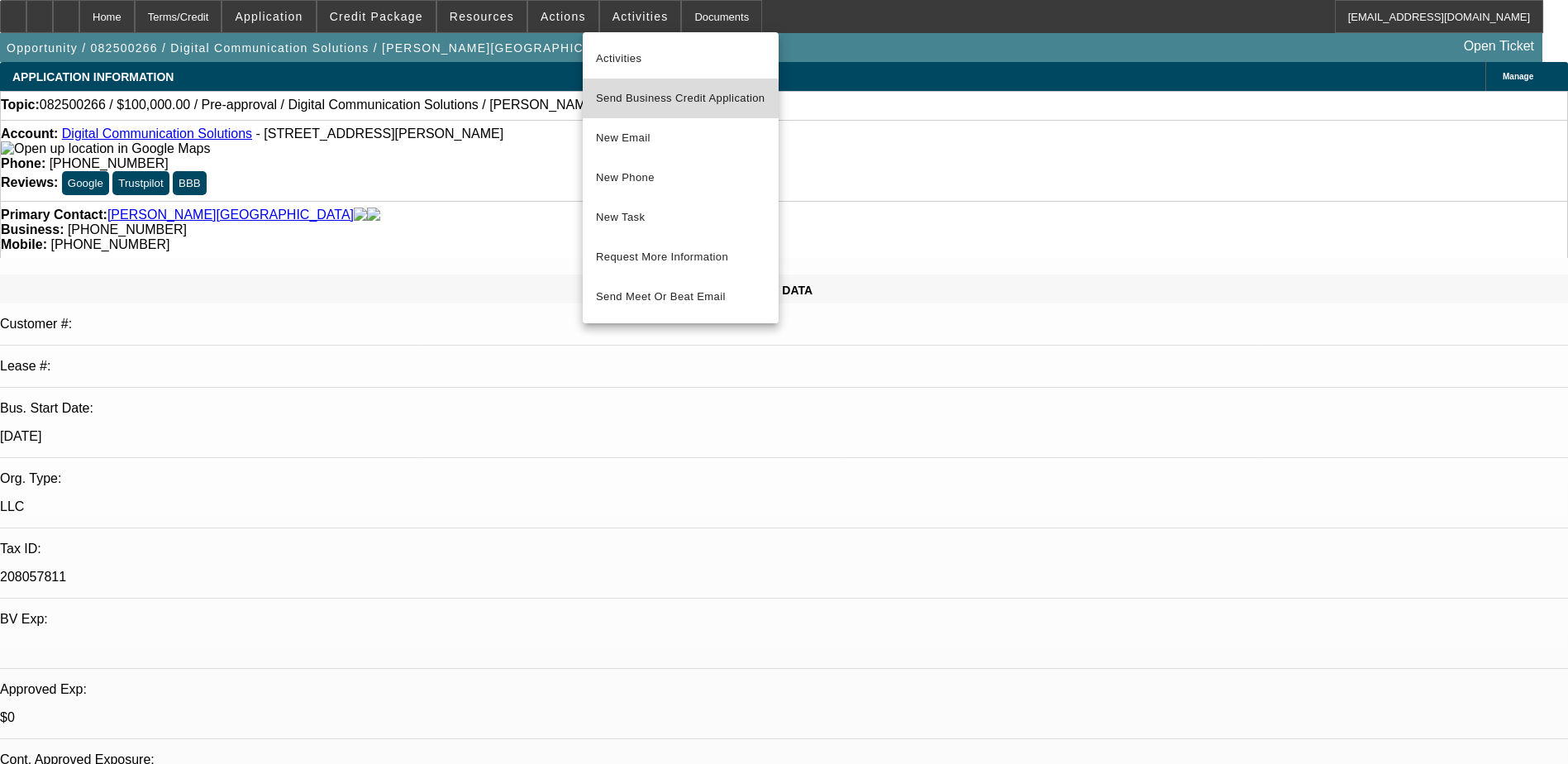
click at [678, 101] on span "Send Business Credit Application" at bounding box center [680, 99] width 169 height 20
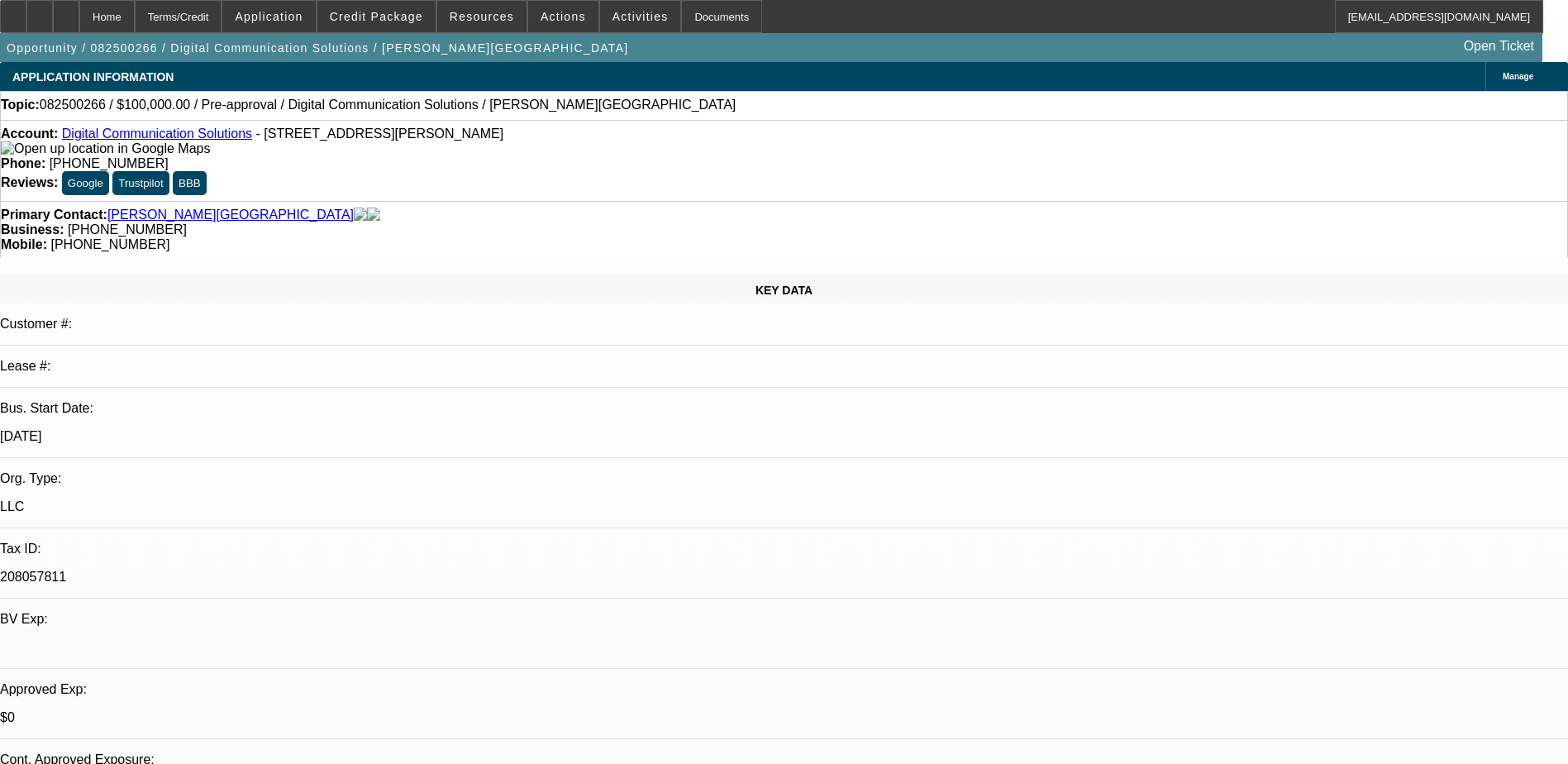
click at [755, 120] on div "Topic: 082500266 / $100,000.00 / Pre-approval / Digital Communication Solutions…" at bounding box center [784, 105] width 1568 height 29
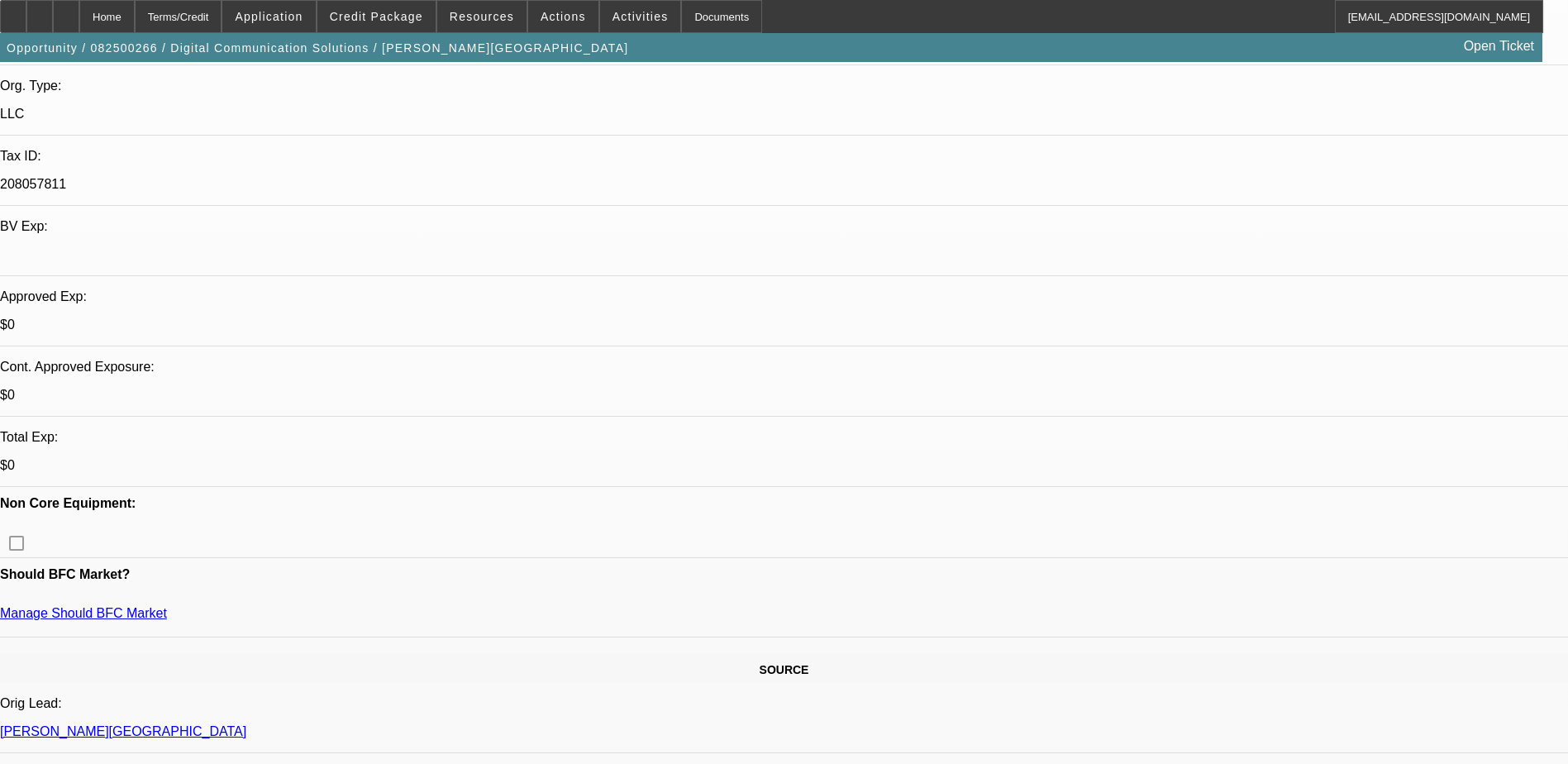
scroll to position [662, 0]
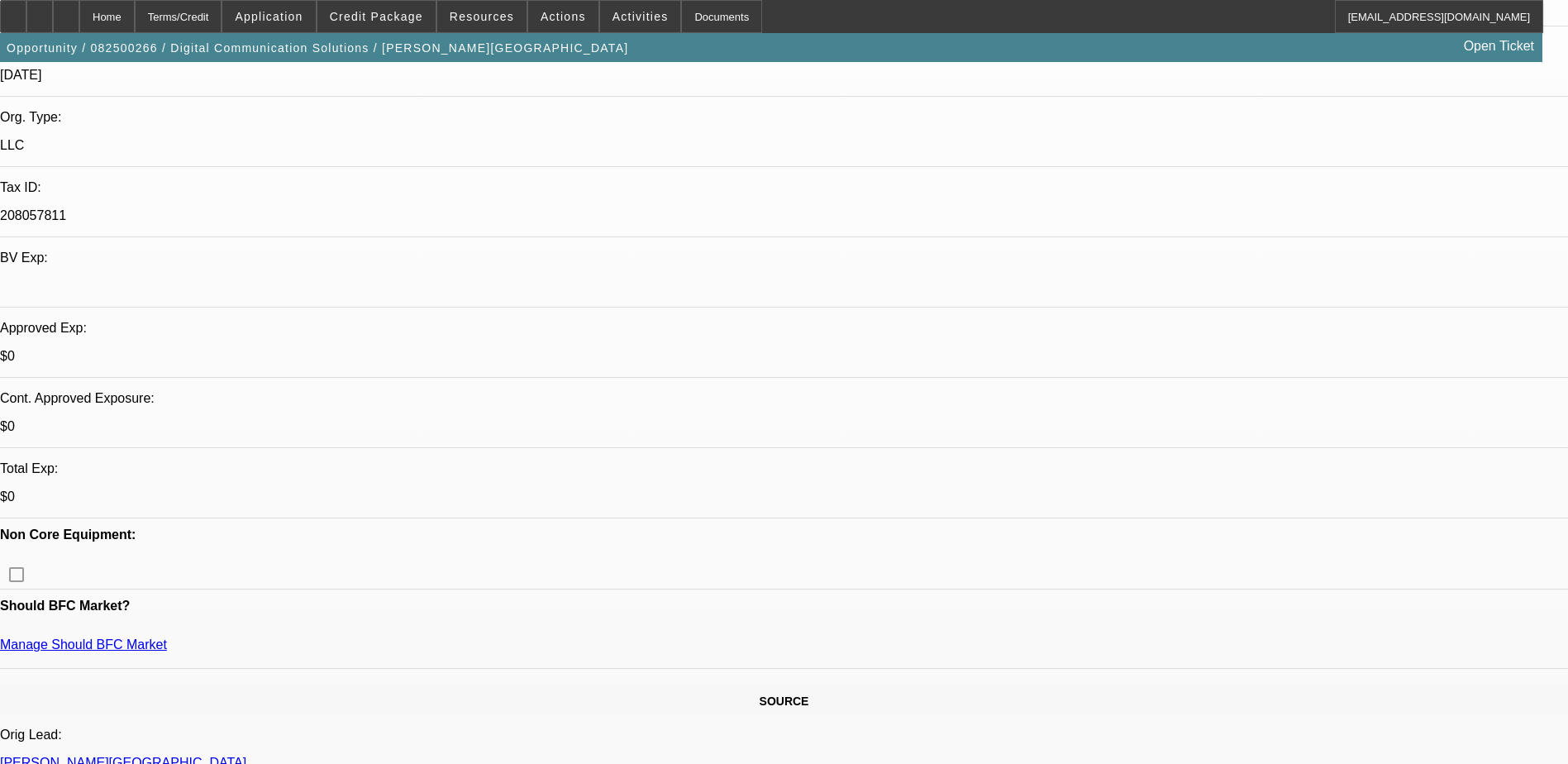
scroll to position [0, 0]
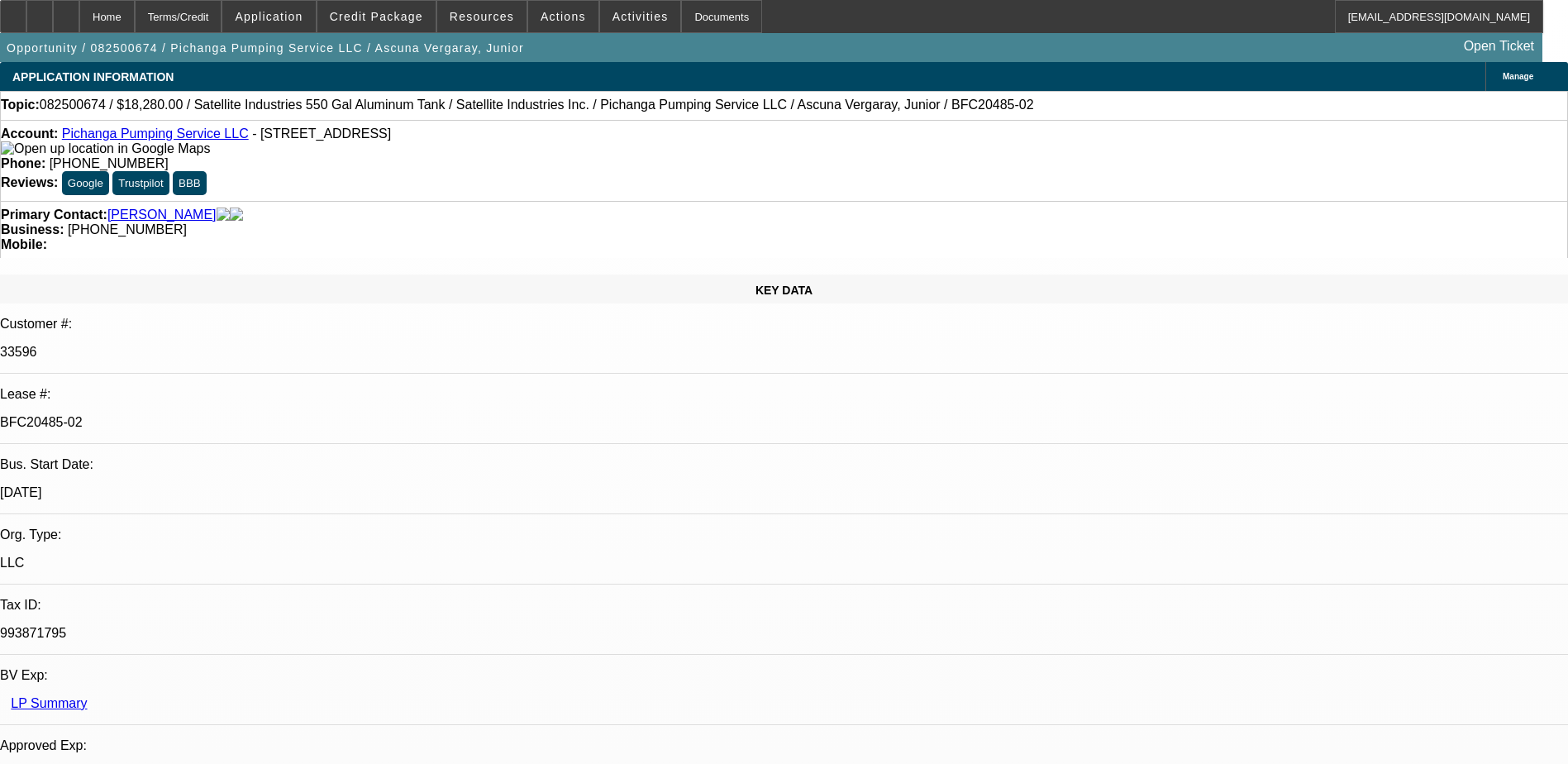
select select "0"
select select "2"
select select "0.1"
select select "4"
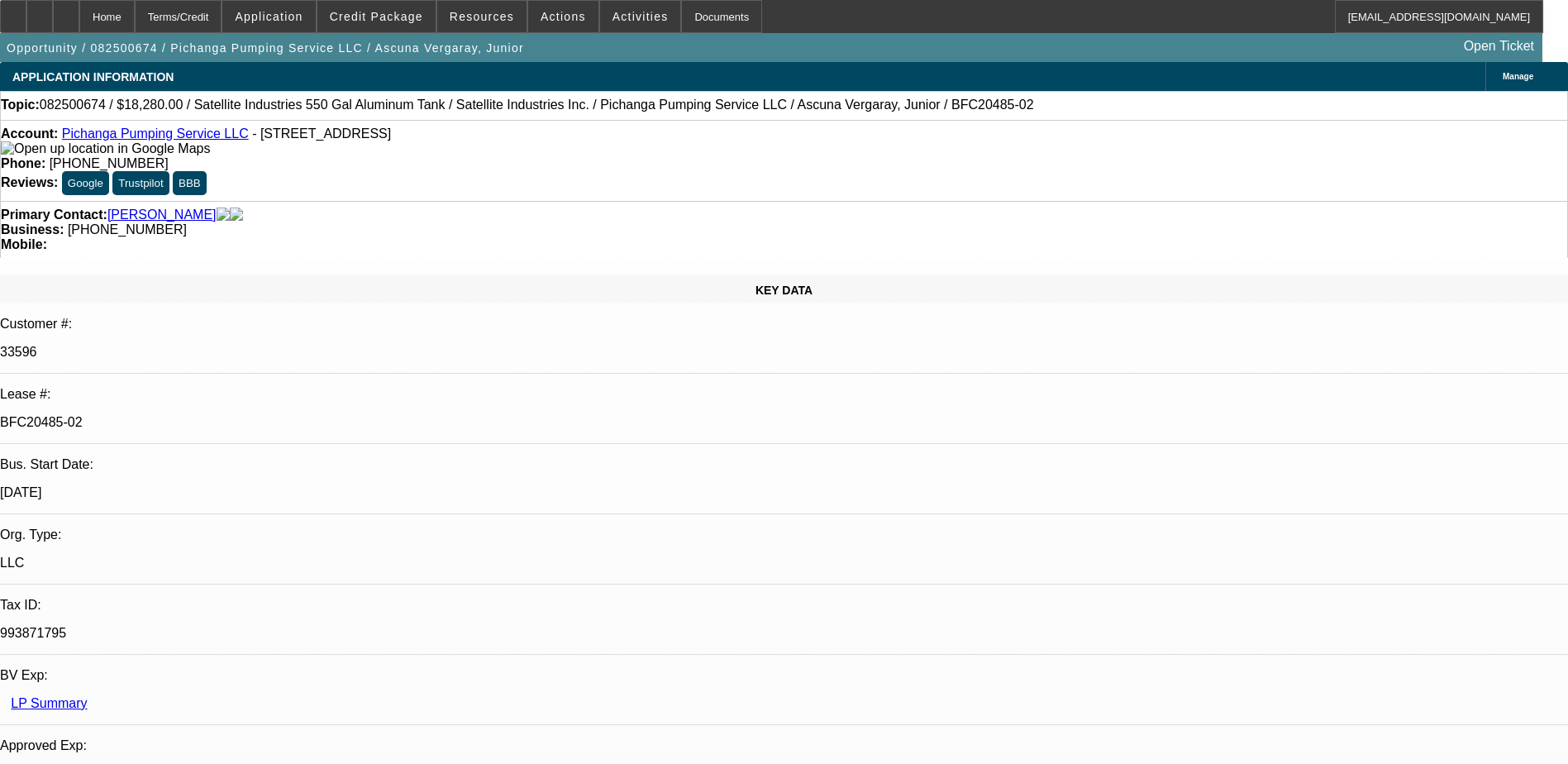
select select "0"
select select "2"
select select "0.1"
select select "4"
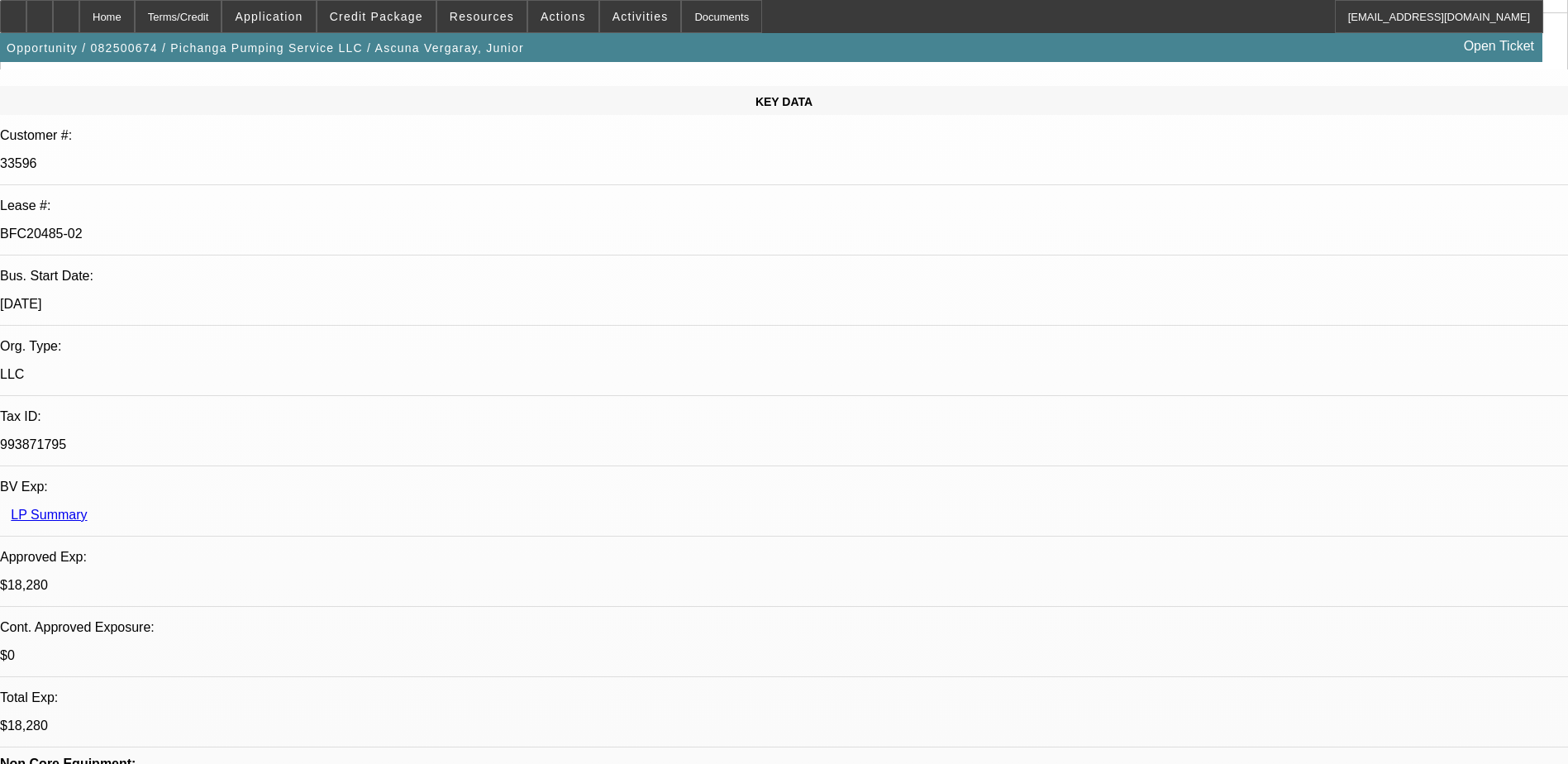
scroll to position [165, 0]
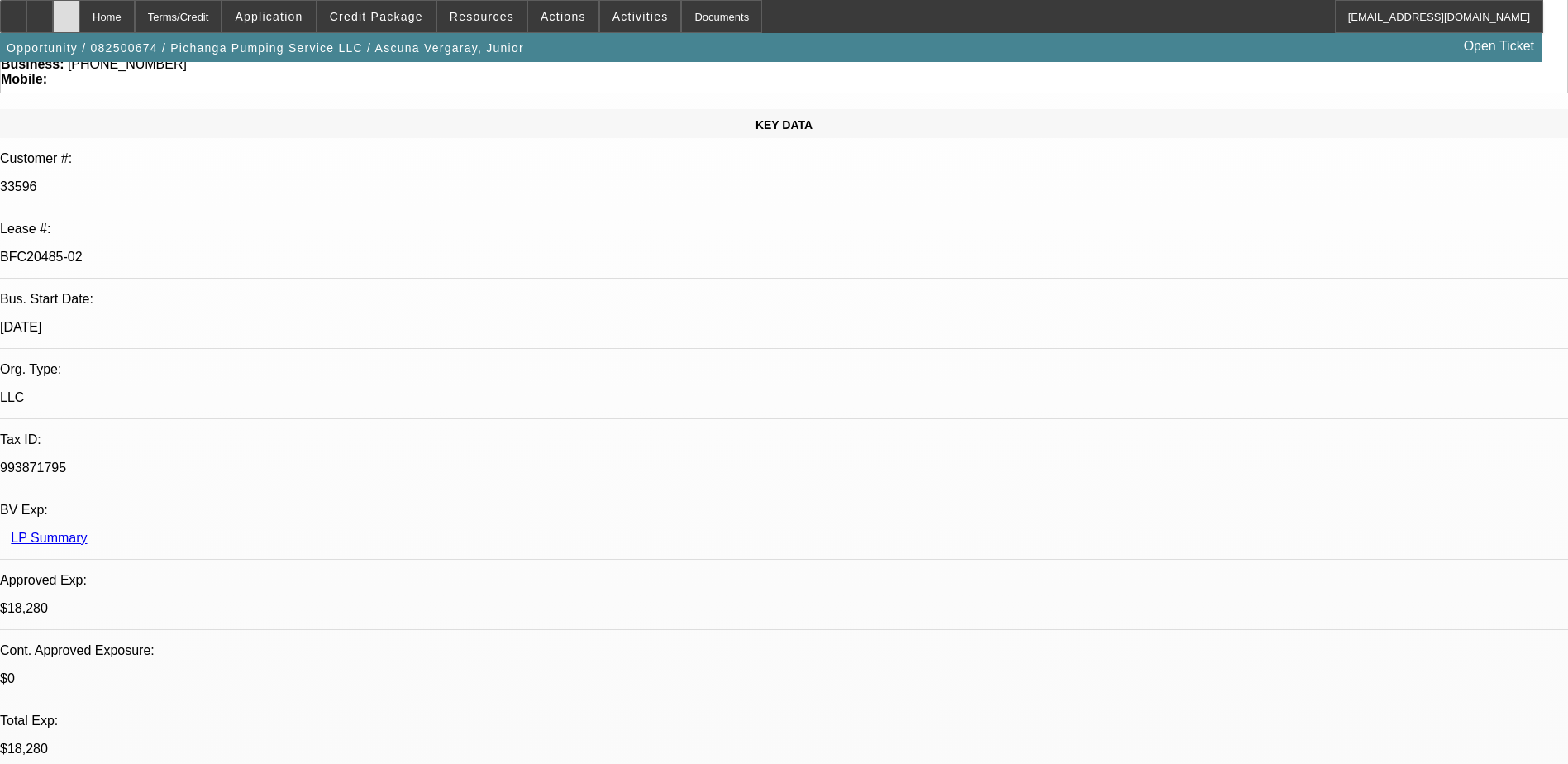
click at [80, 6] on div at bounding box center [65, 16] width 26 height 33
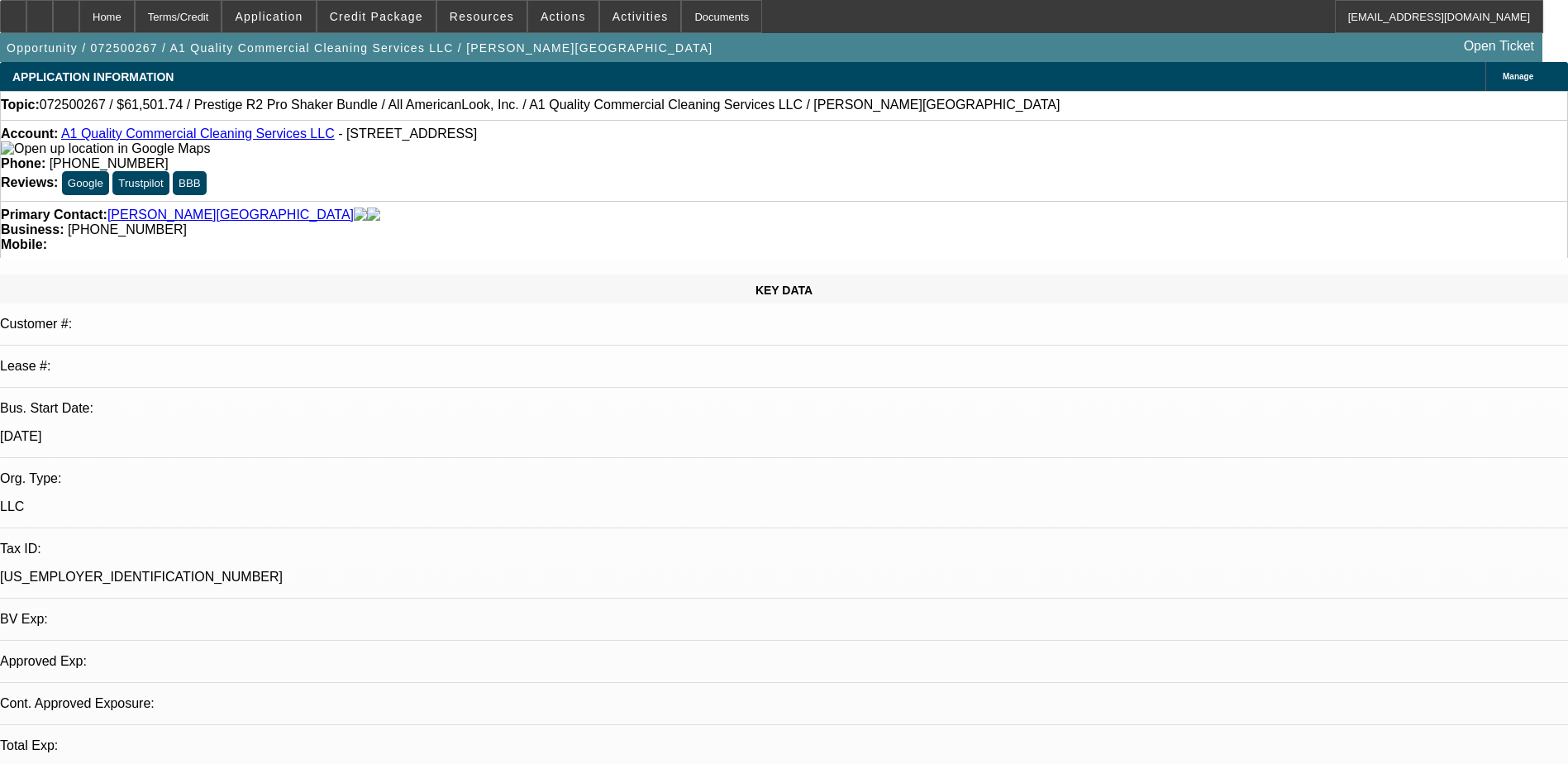
select select "0"
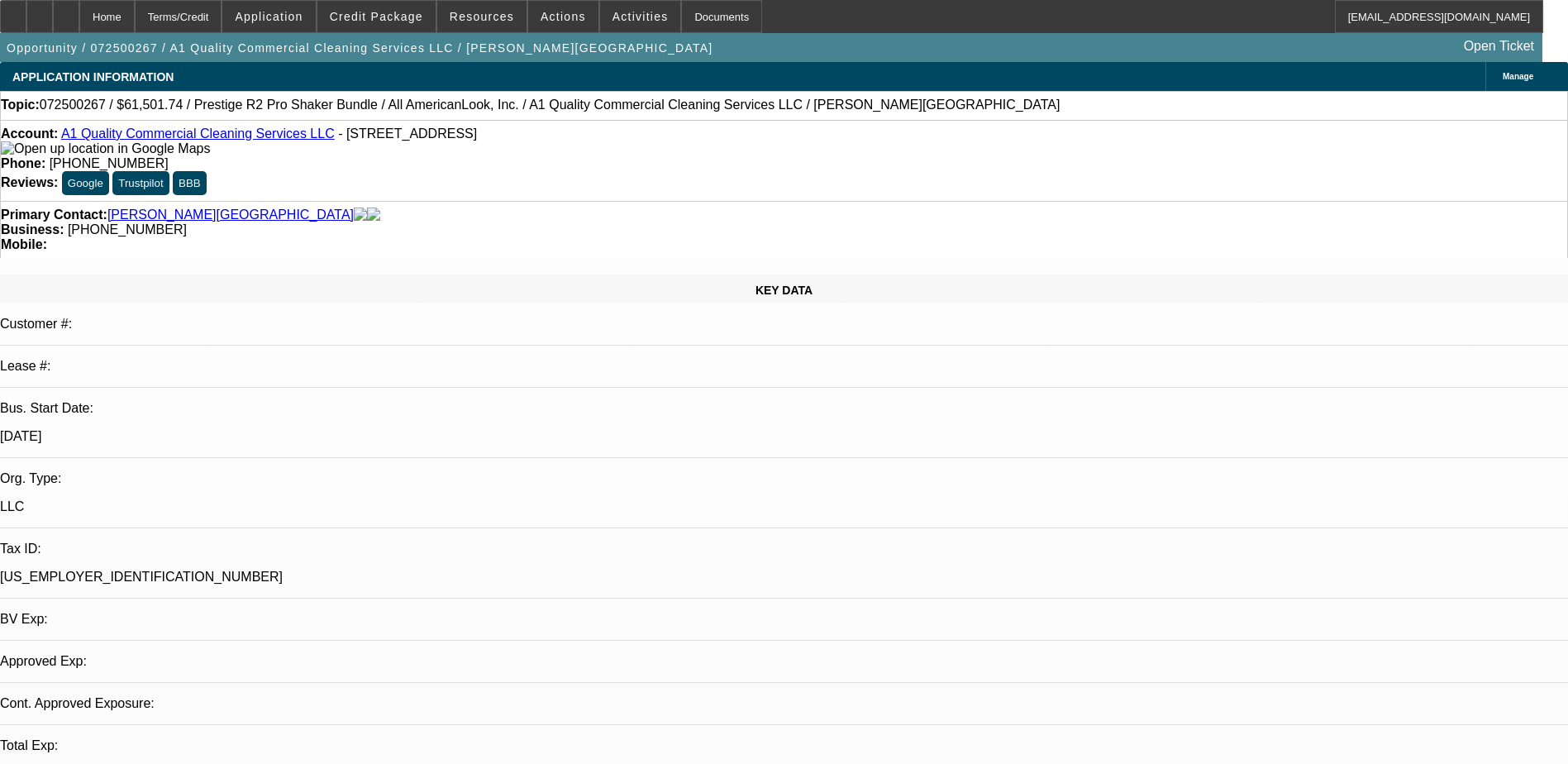
select select "0"
select select "1"
select select "6"
select select "1"
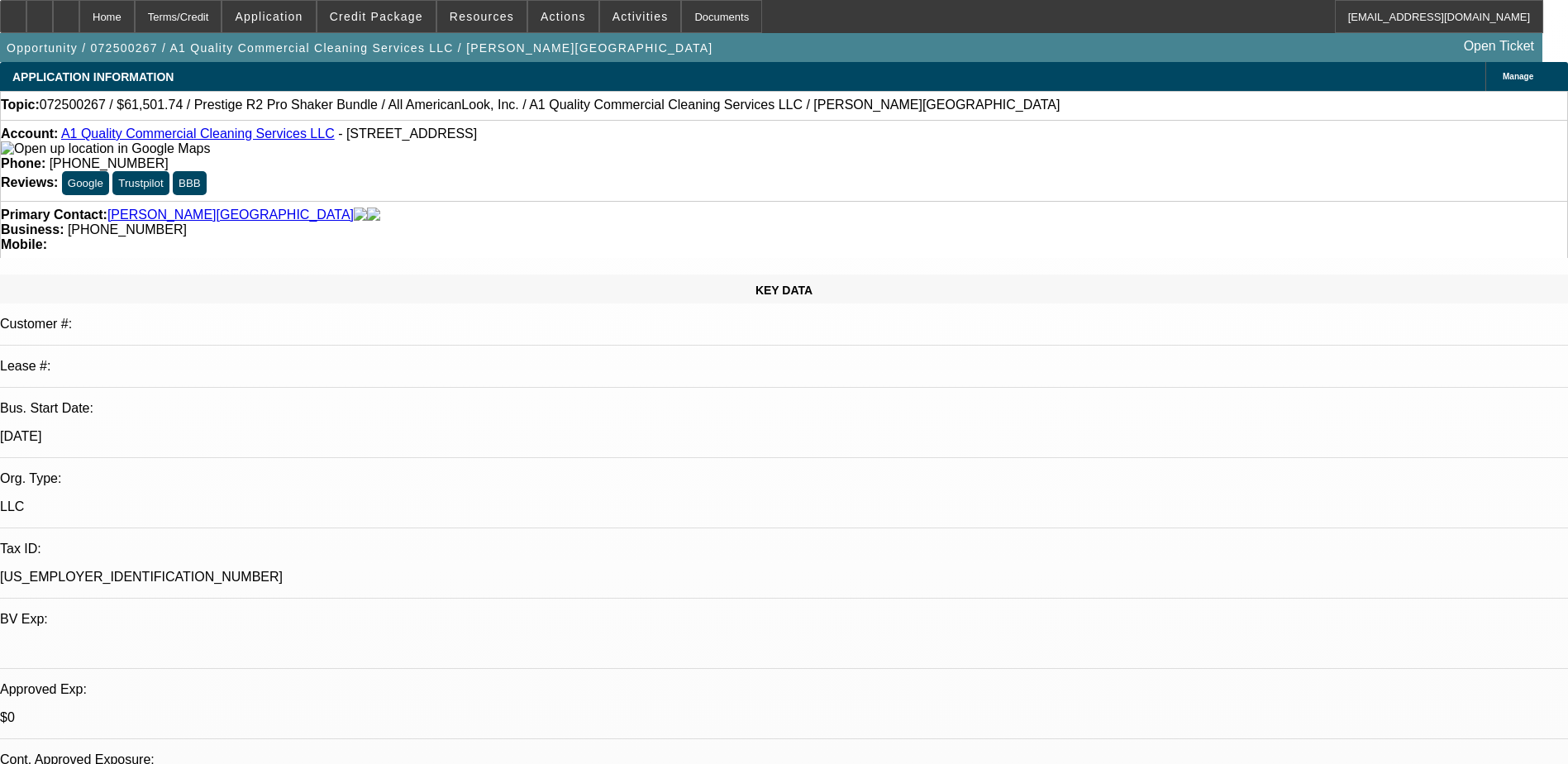
select select "1"
select select "6"
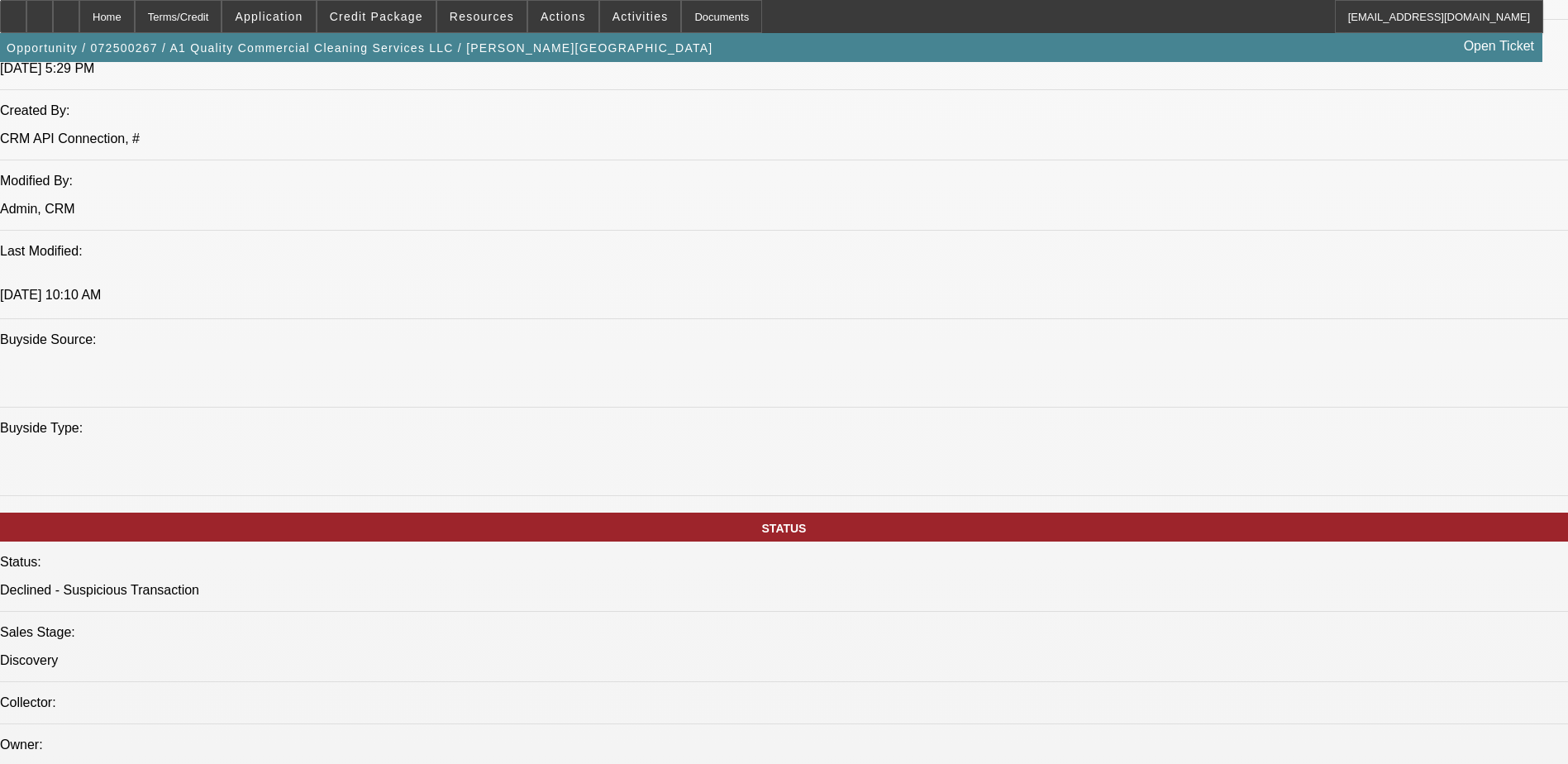
scroll to position [413, 0]
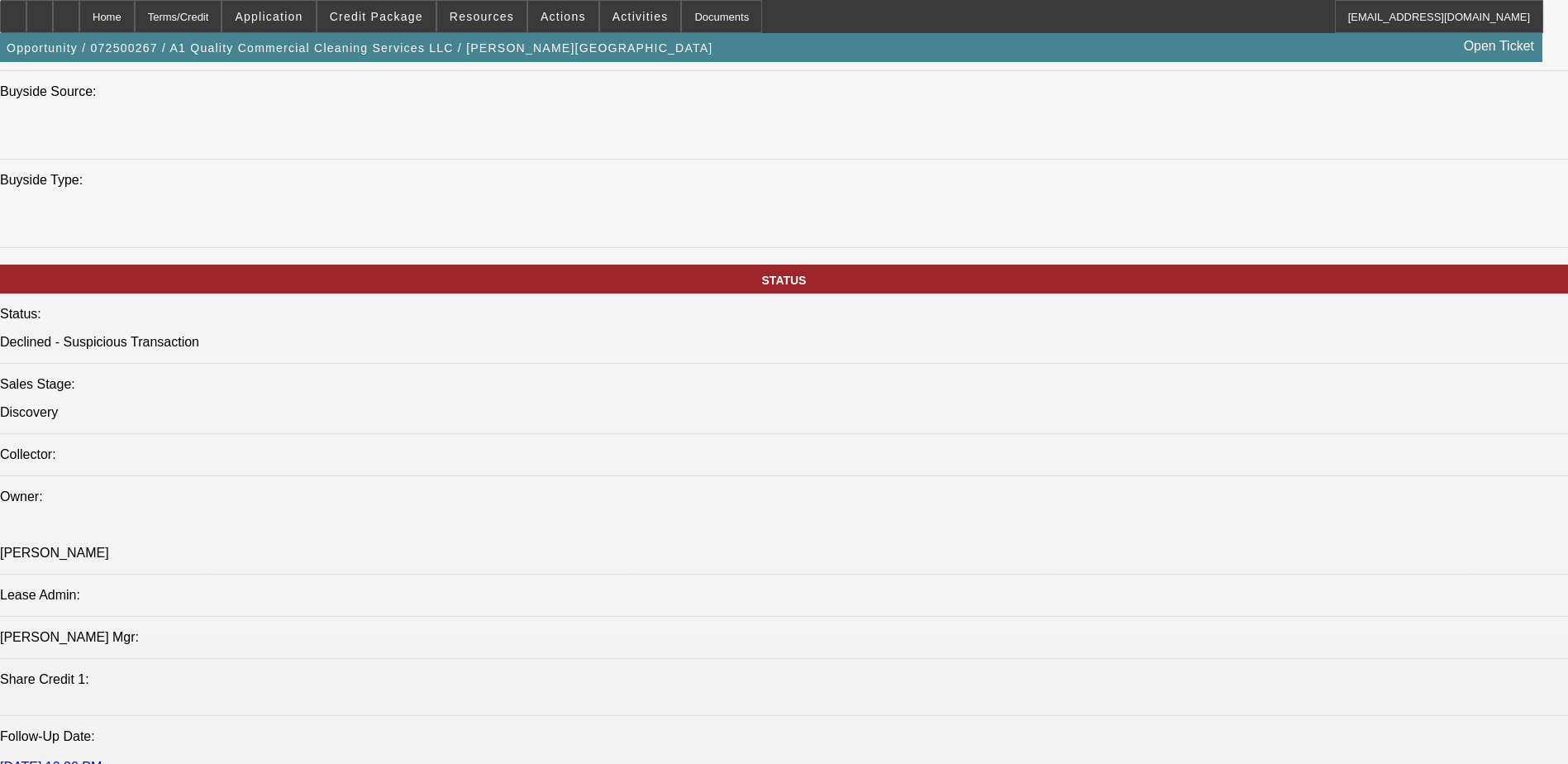
scroll to position [1902, 0]
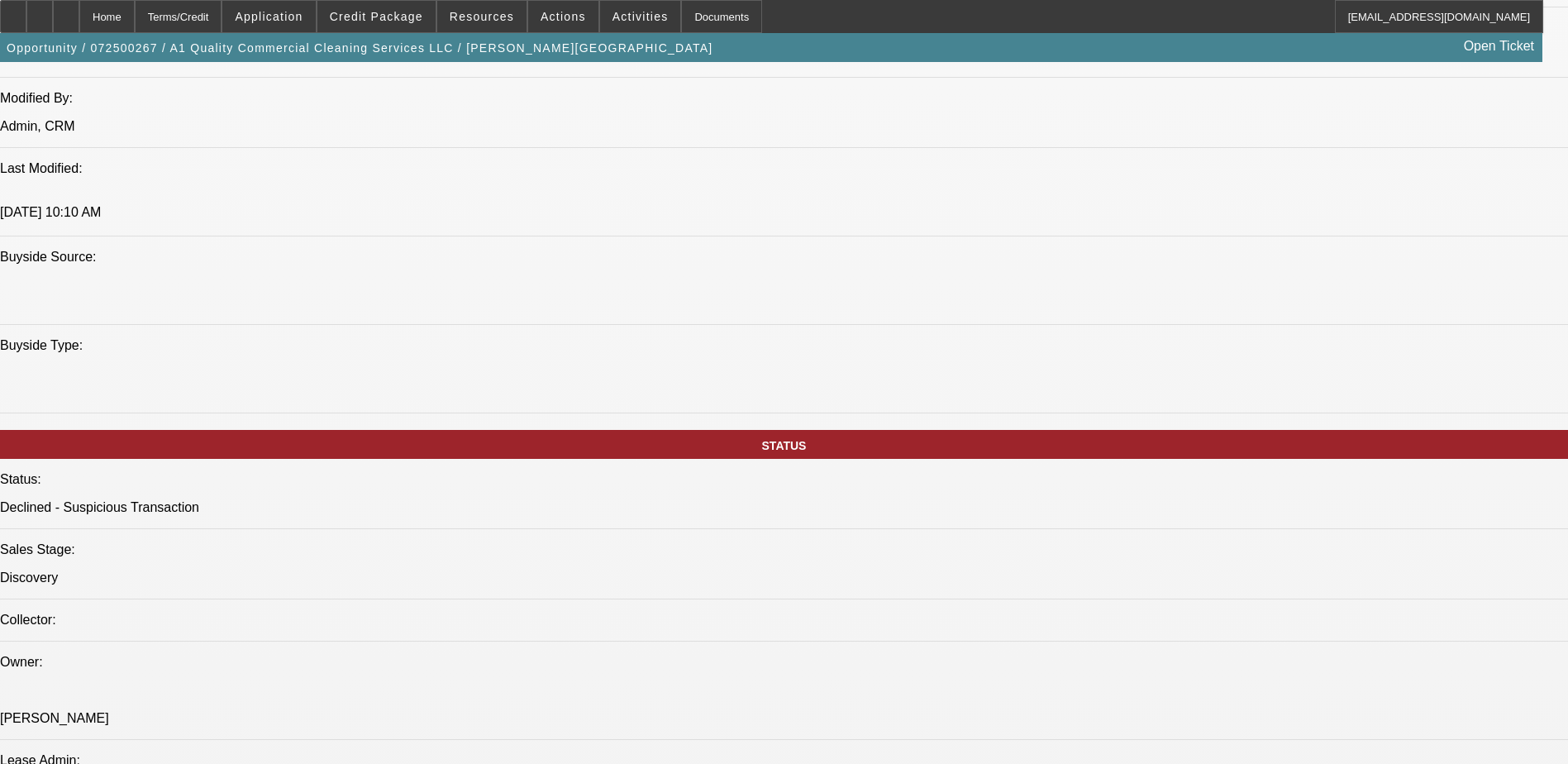
scroll to position [248, 0]
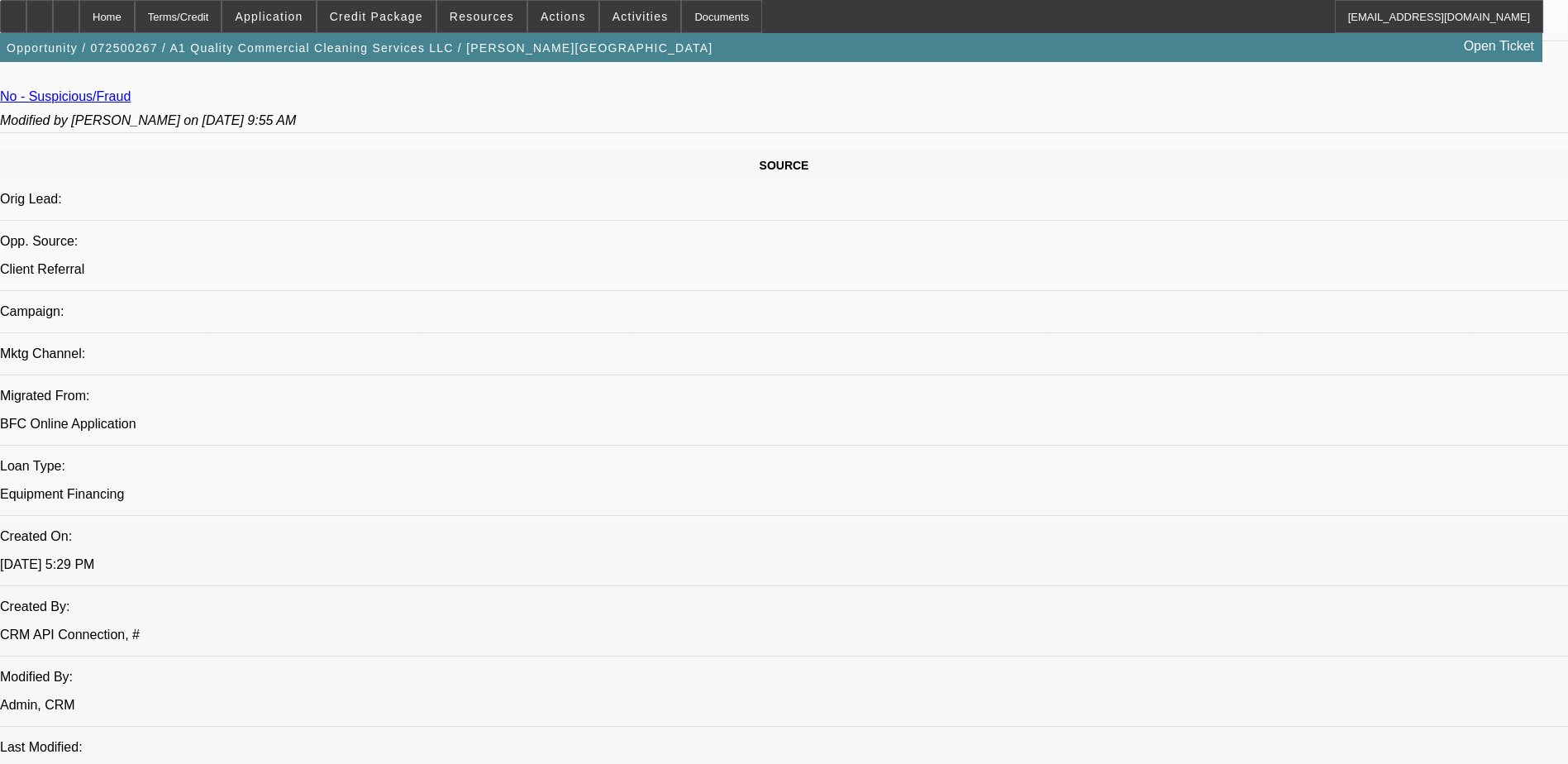
scroll to position [496, 0]
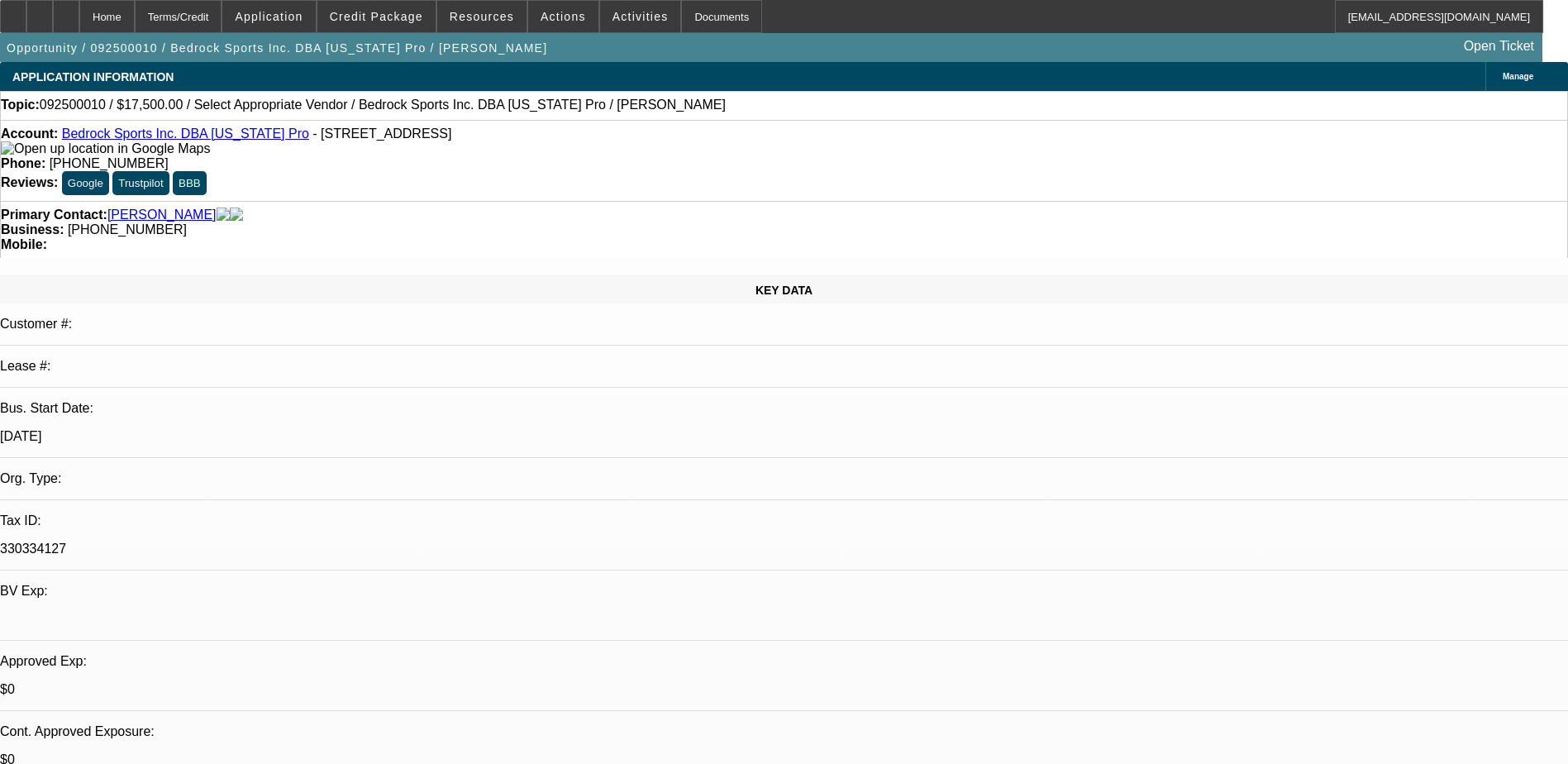
select select "0"
select select "2"
select select "0.1"
select select "4"
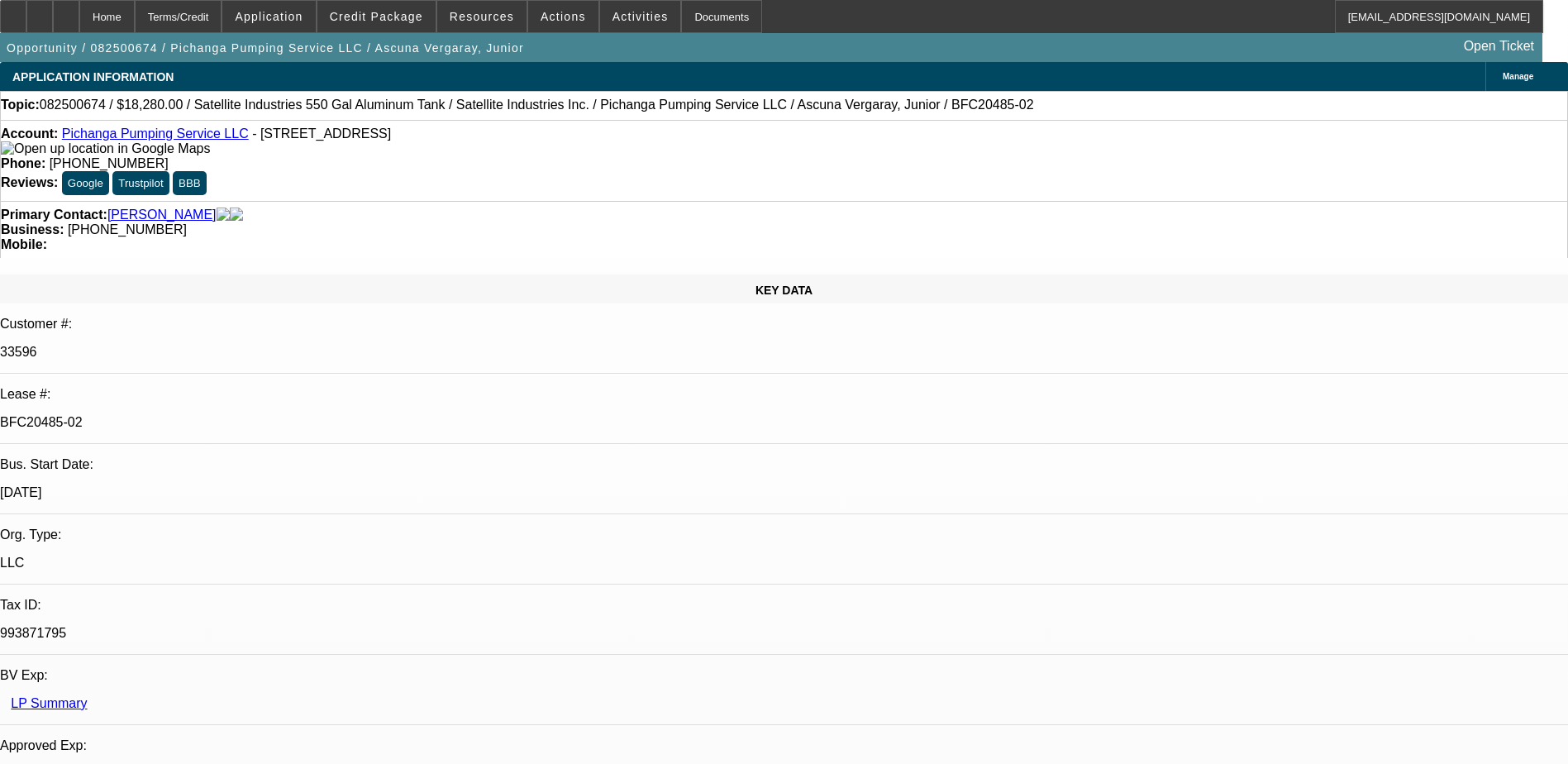
select select "0"
select select "2"
select select "0.1"
select select "4"
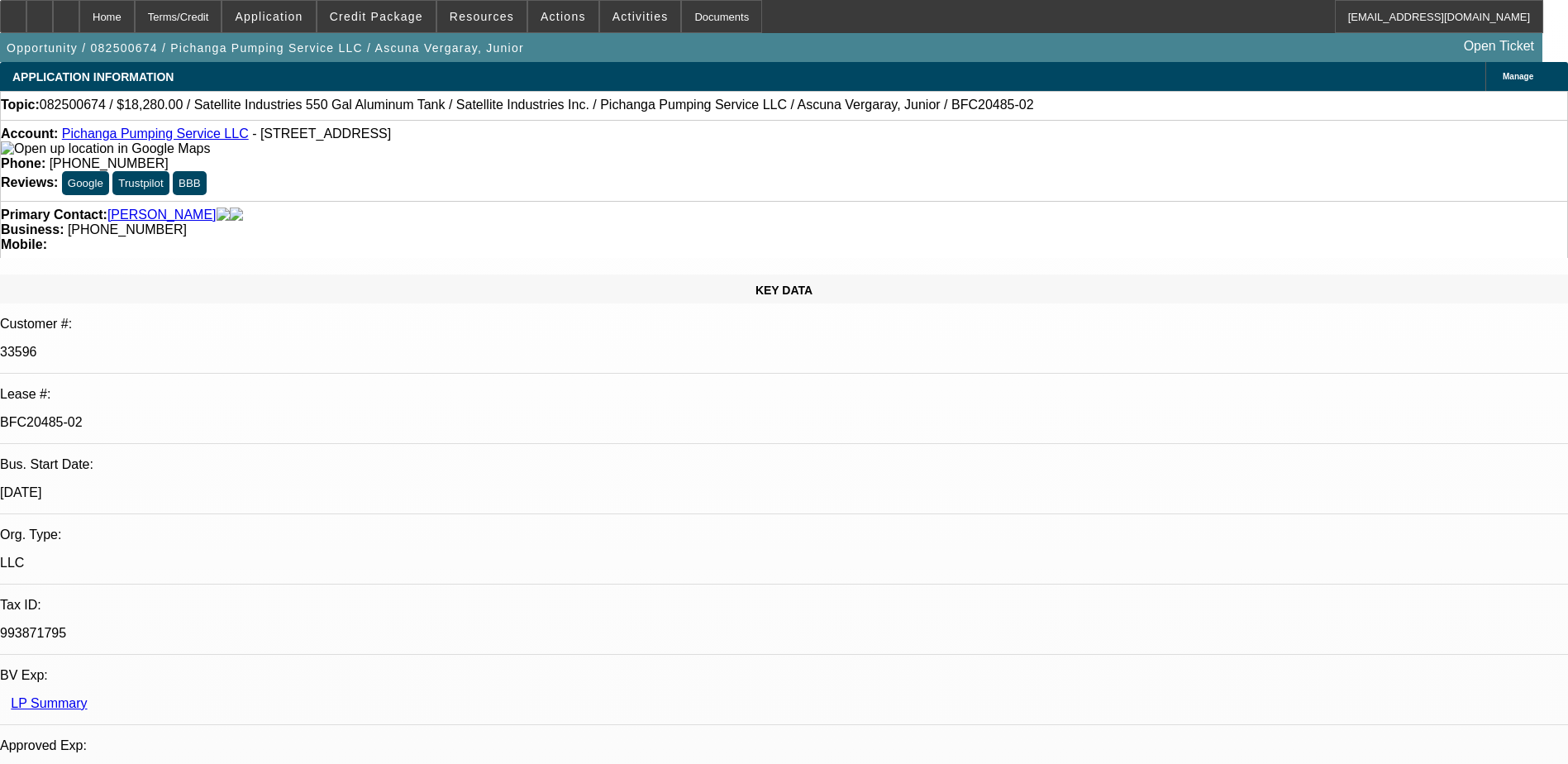
select select "0"
select select "2"
select select "0.1"
select select "4"
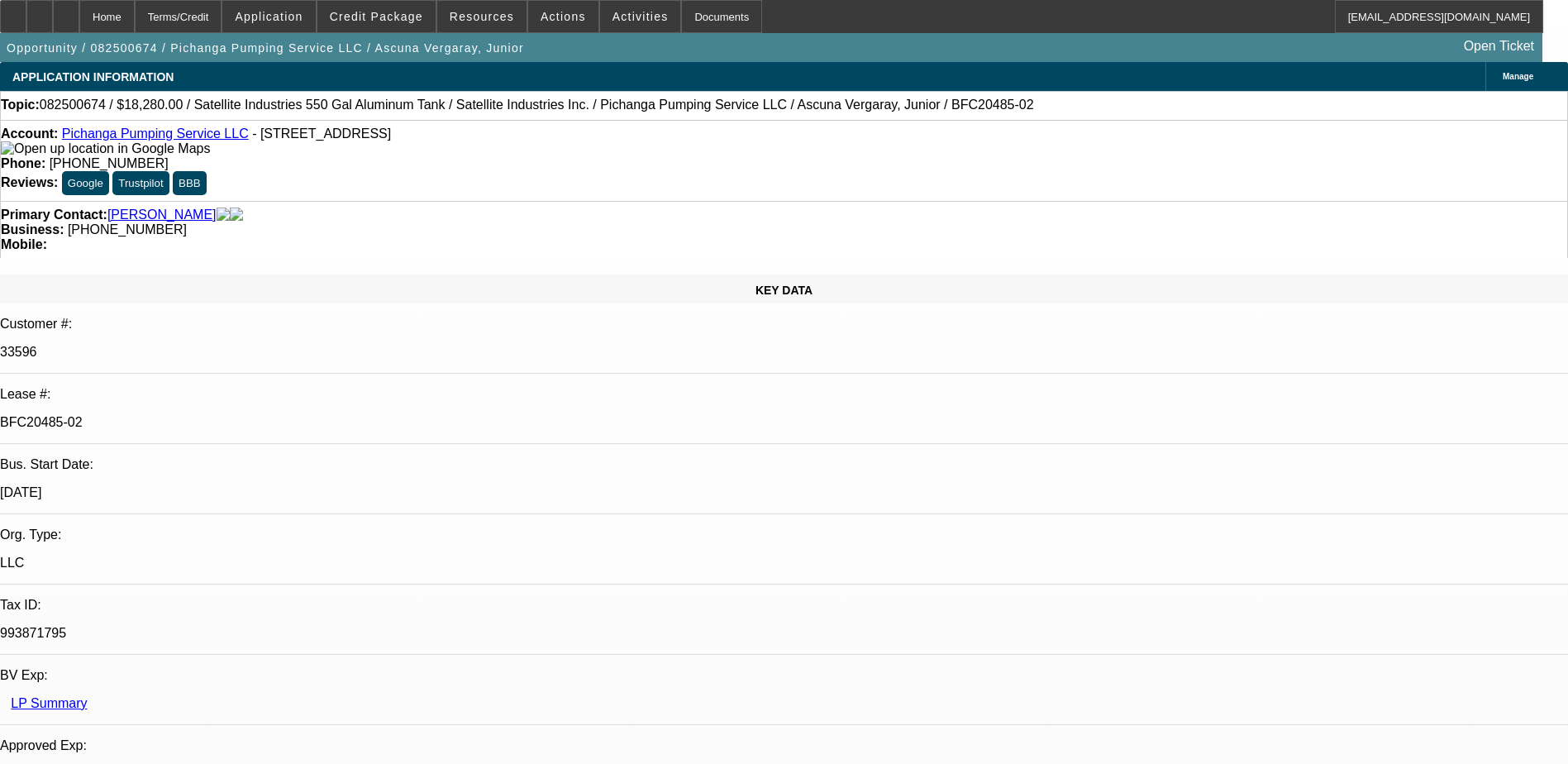
scroll to position [147, 0]
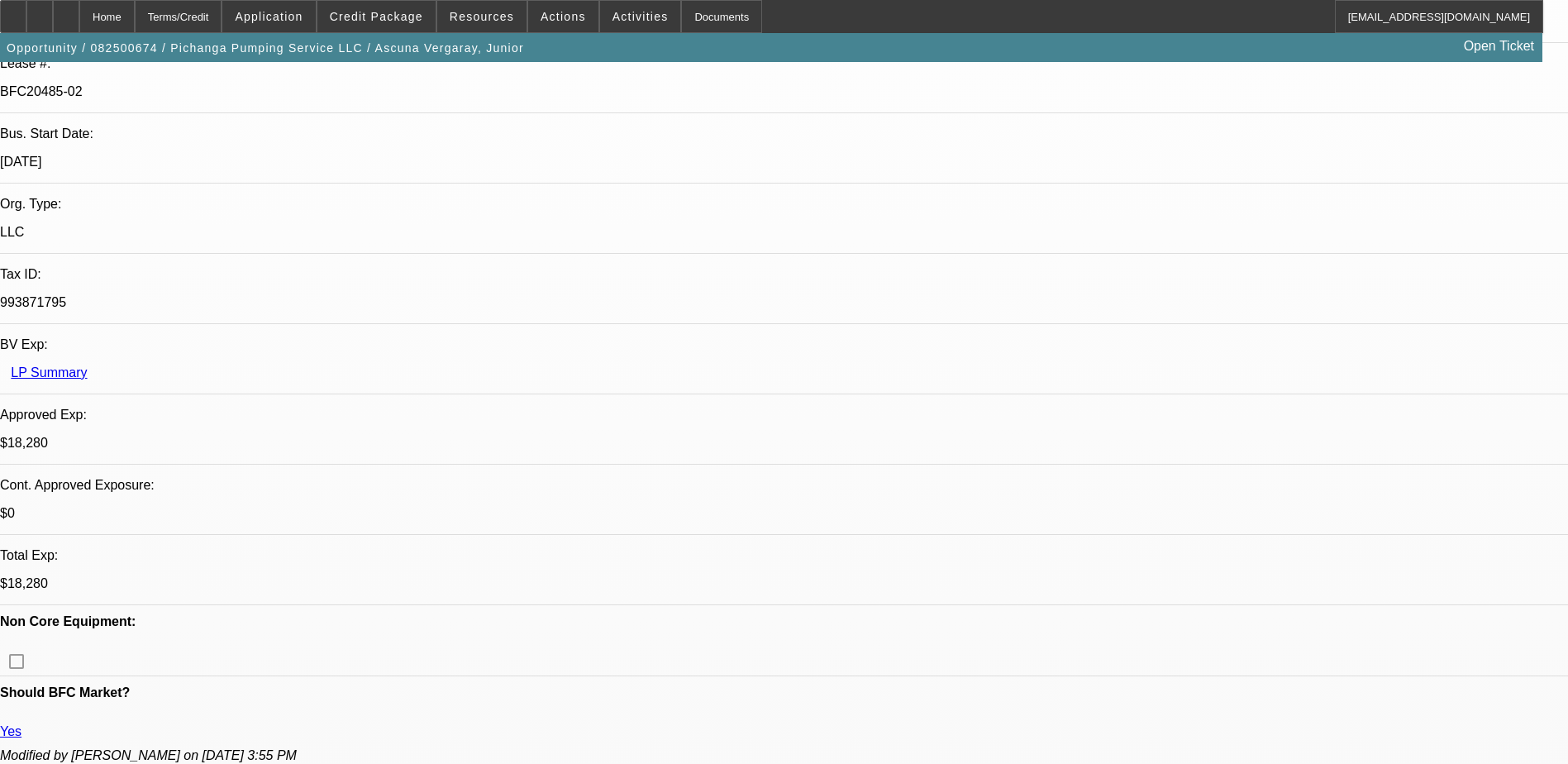
scroll to position [1572, 0]
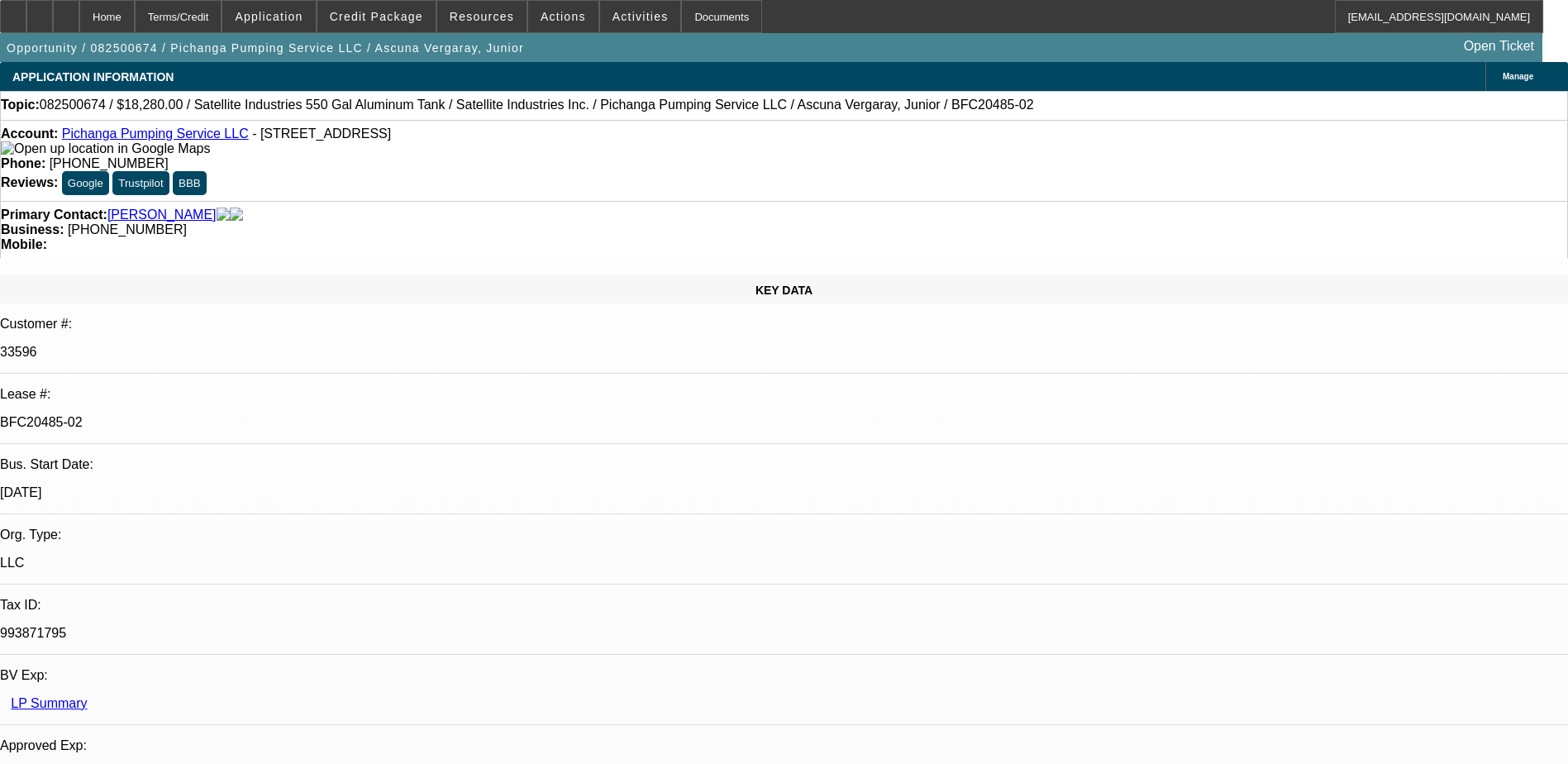
scroll to position [0, 0]
